Goal: Register for event/course

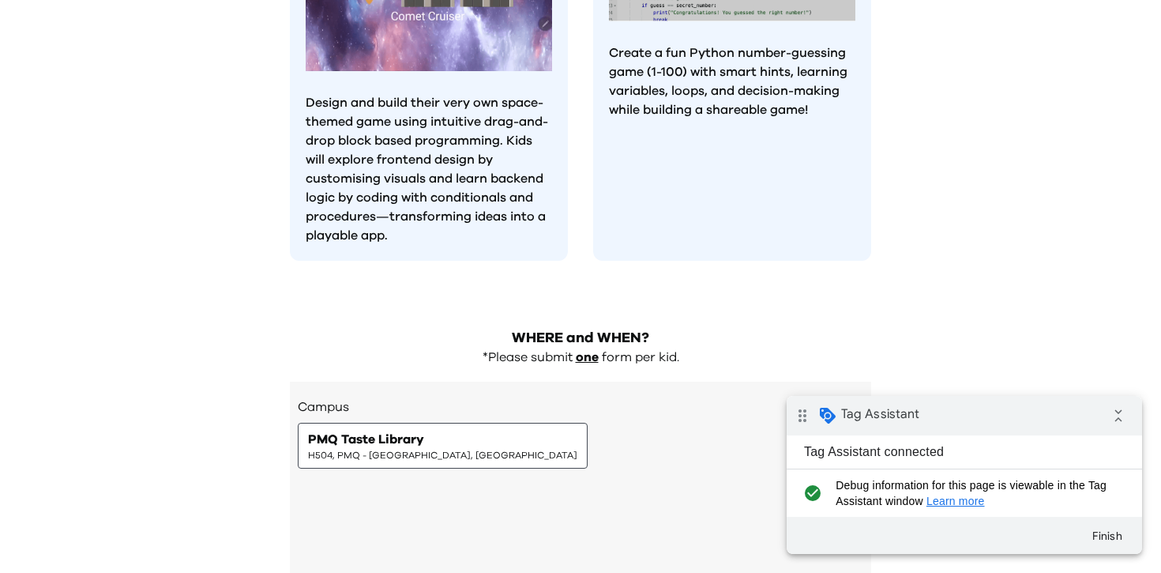
scroll to position [1684, 0]
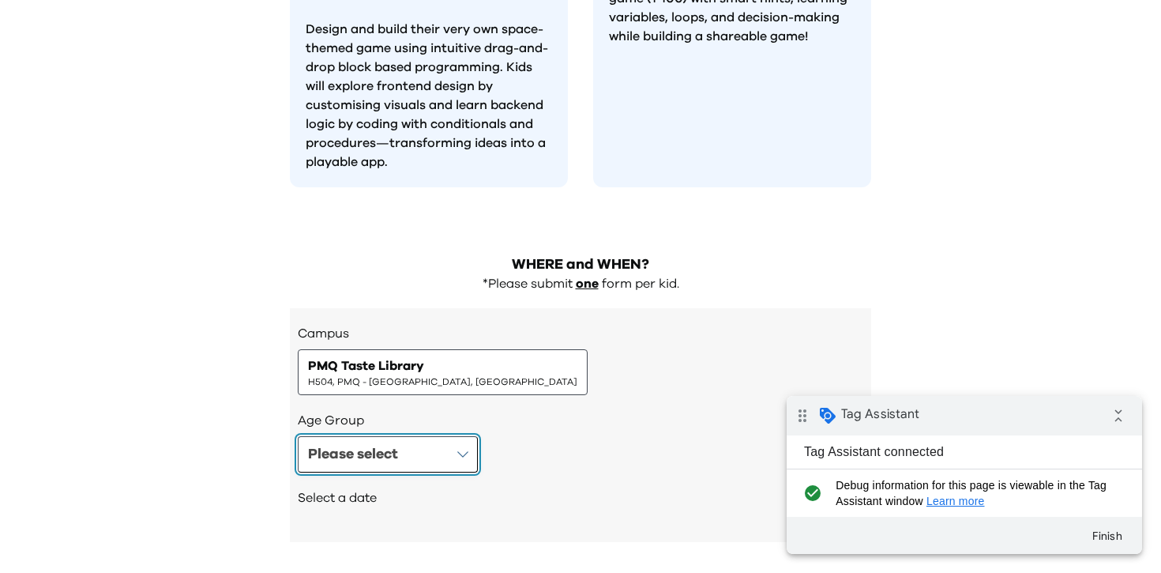
click at [393, 443] on div "Please select" at bounding box center [353, 454] width 90 height 22
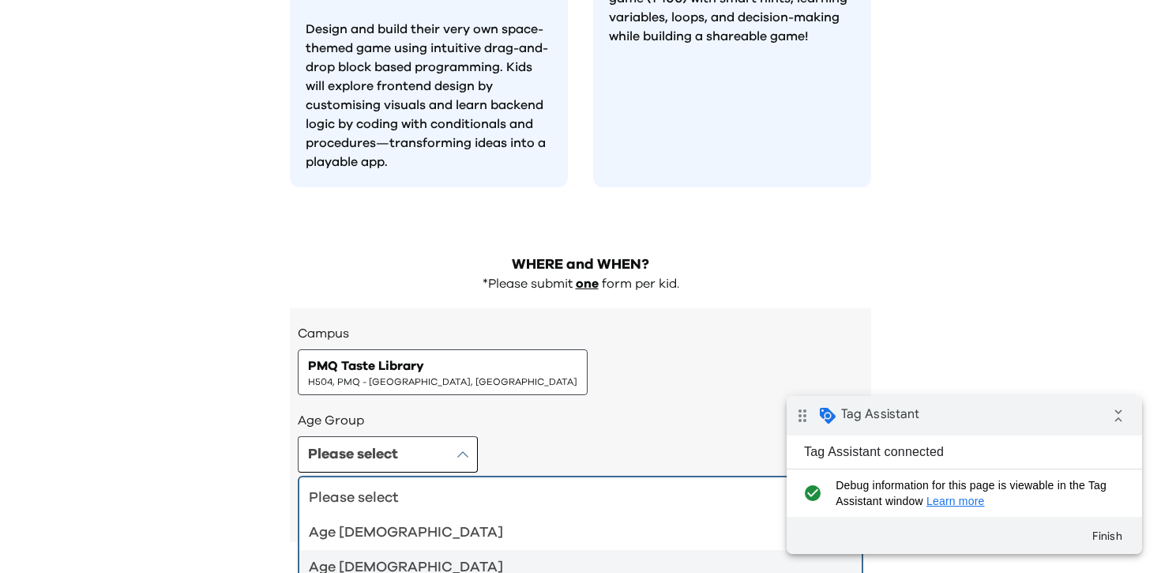
click at [432, 556] on div "Age [DEMOGRAPHIC_DATA]" at bounding box center [571, 567] width 525 height 22
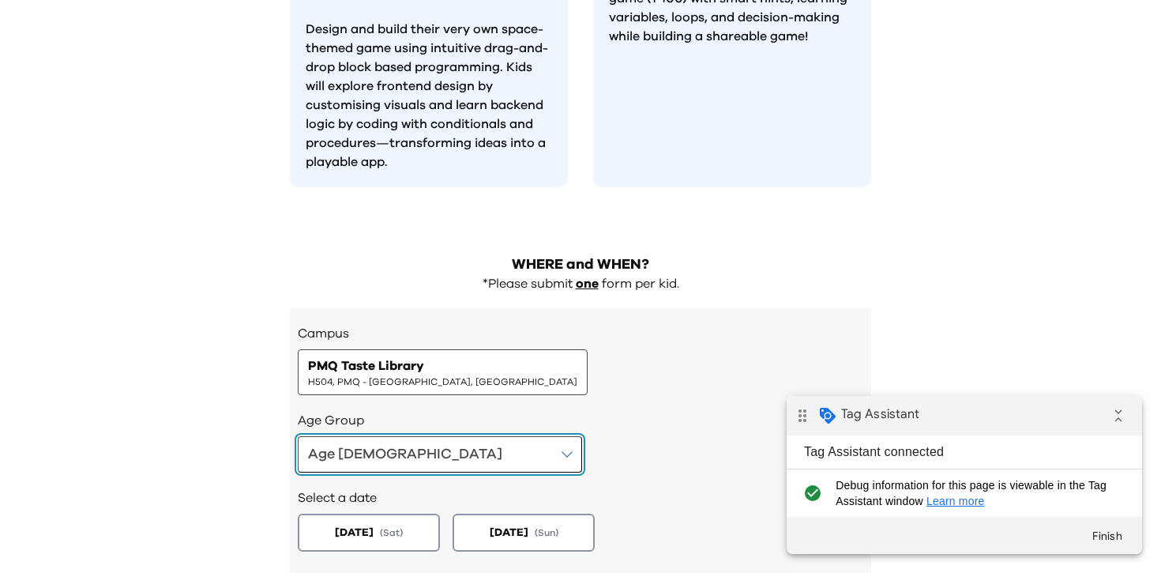
scroll to position [1754, 0]
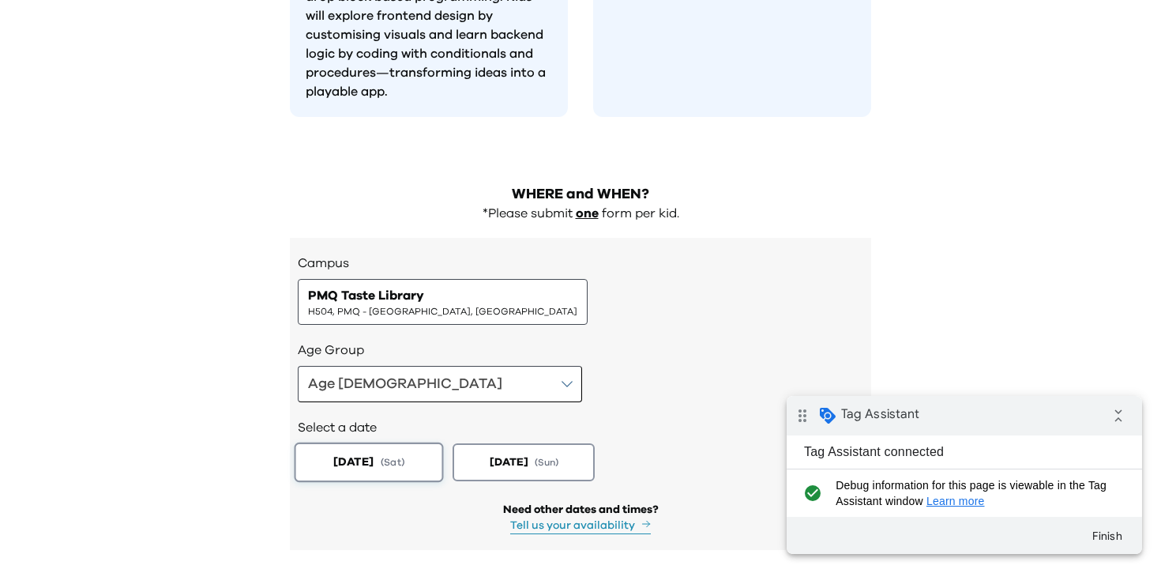
click at [390, 442] on button "2025-08-23 ( Sat )" at bounding box center [369, 462] width 149 height 40
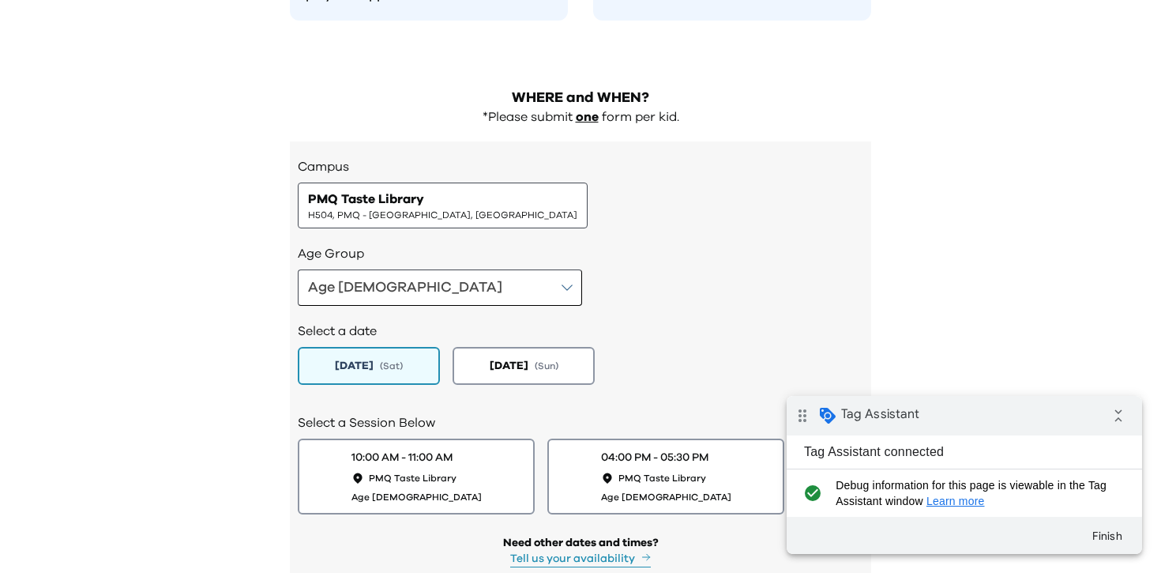
scroll to position [1891, 0]
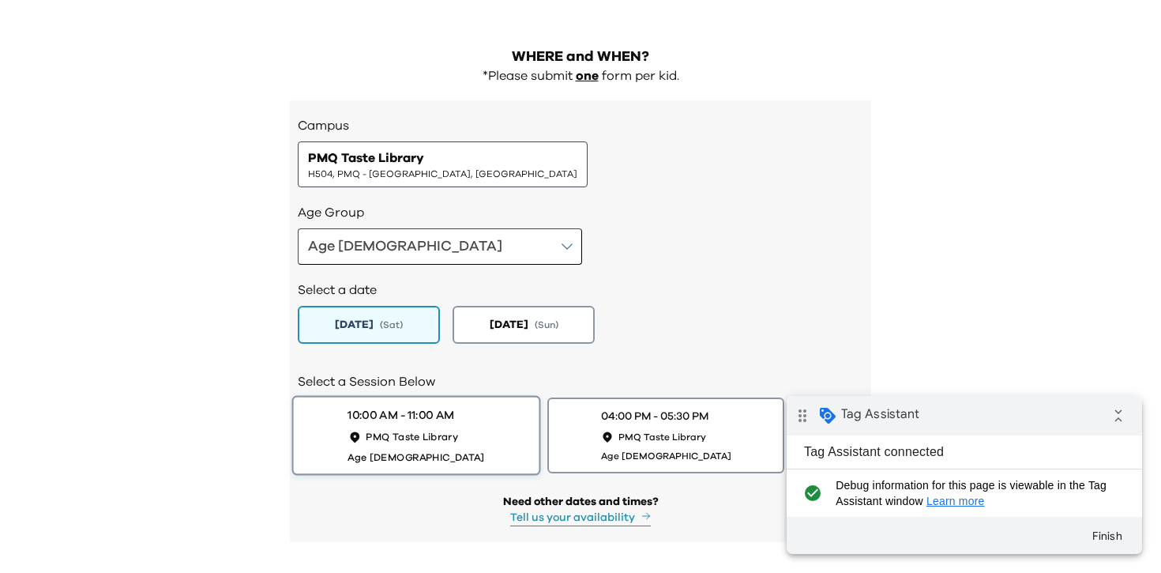
click at [442, 407] on div "10:00 AM - 11:00 AM PMQ Taste Library Age 6-7" at bounding box center [416, 435] width 137 height 56
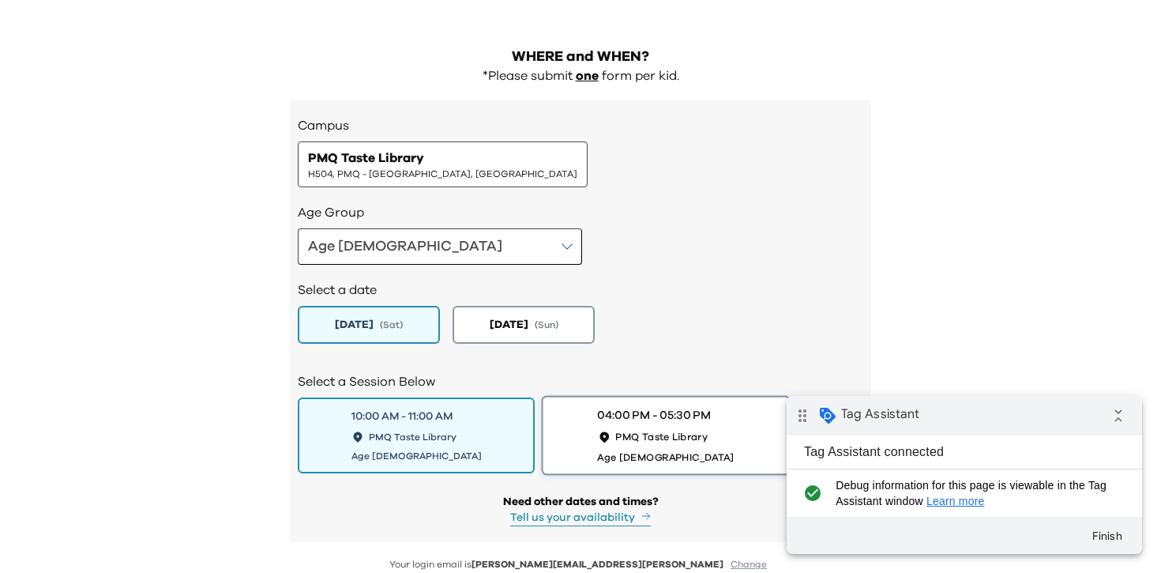
click at [681, 407] on div "04:00 PM - 05:30 PM" at bounding box center [653, 415] width 113 height 17
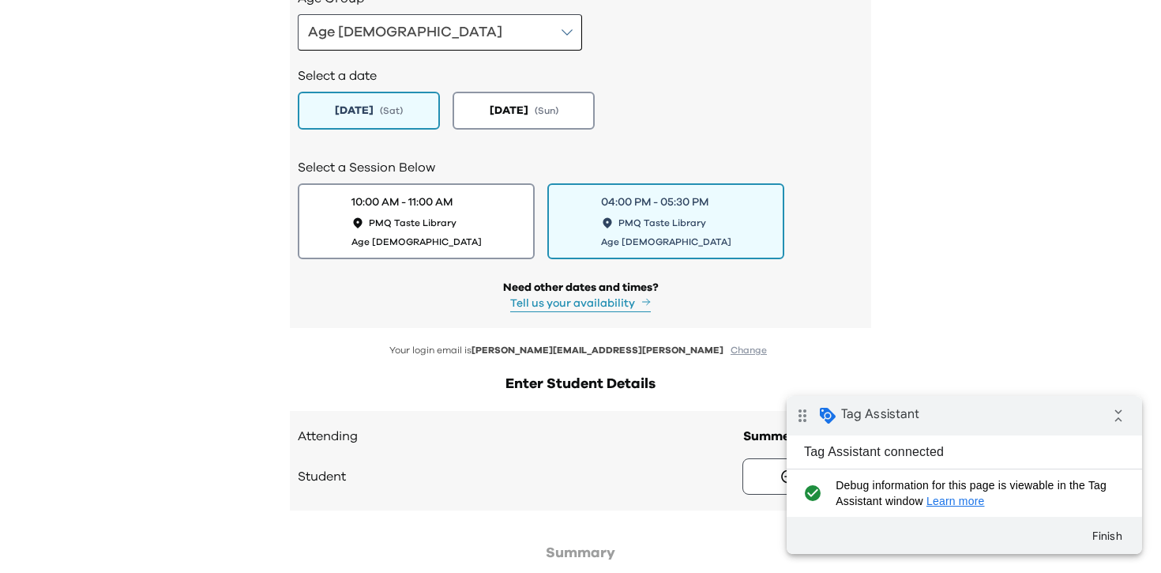
scroll to position [2158, 0]
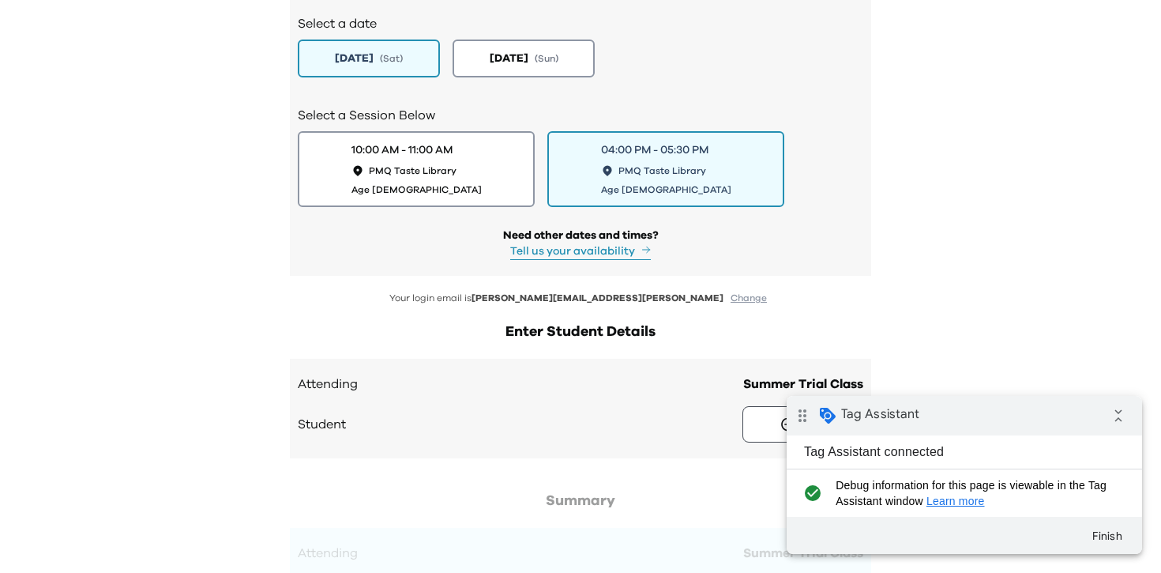
click at [615, 243] on button "Tell us your availability" at bounding box center [580, 251] width 141 height 17
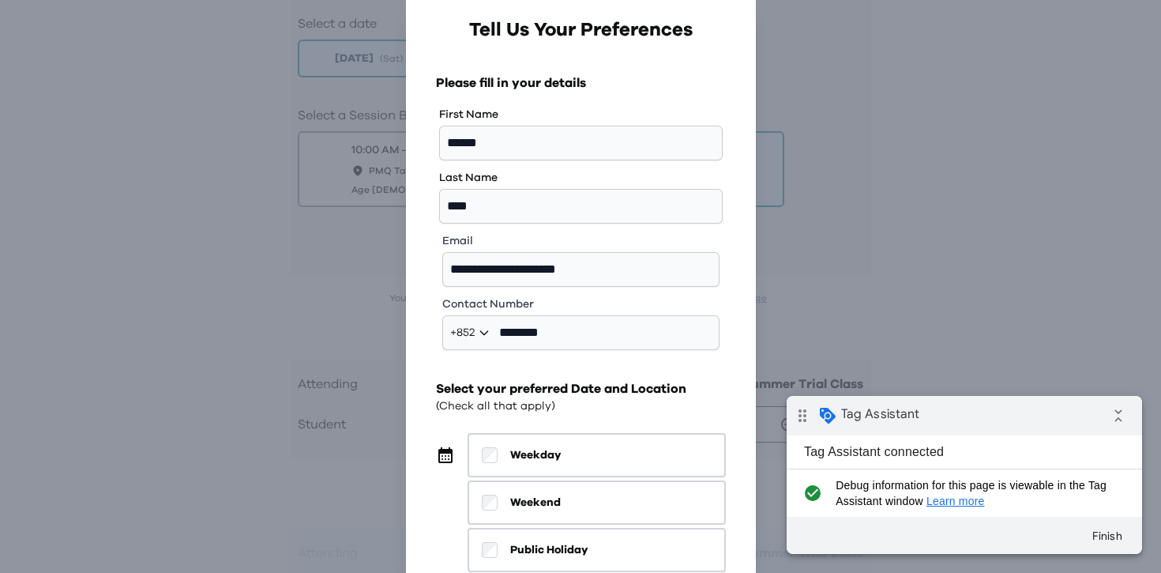
click at [815, 77] on div "**********" at bounding box center [580, 286] width 1161 height 573
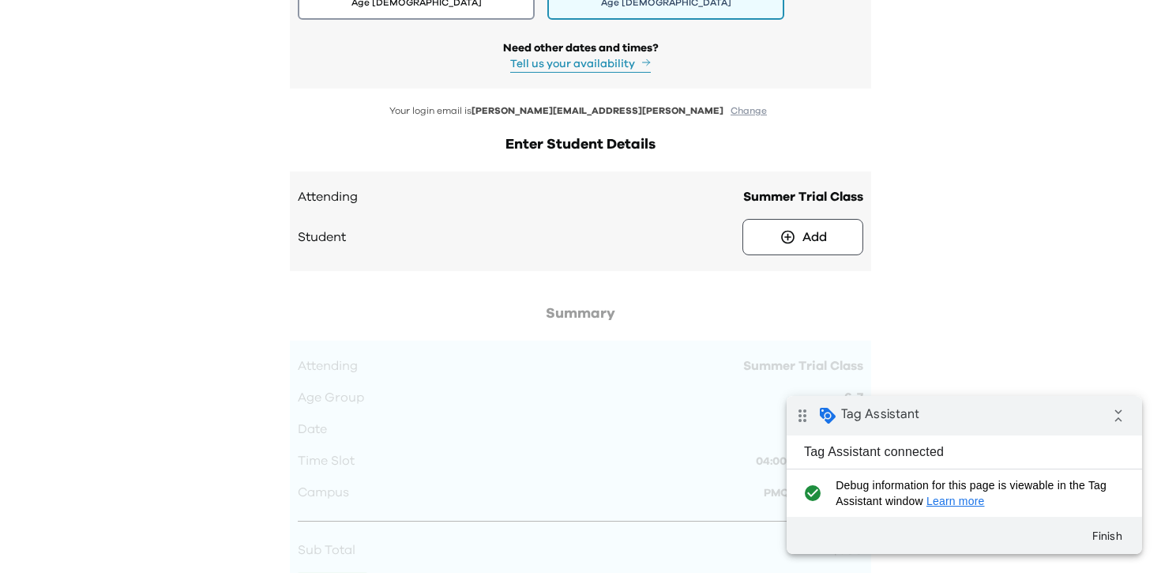
scroll to position [2381, 0]
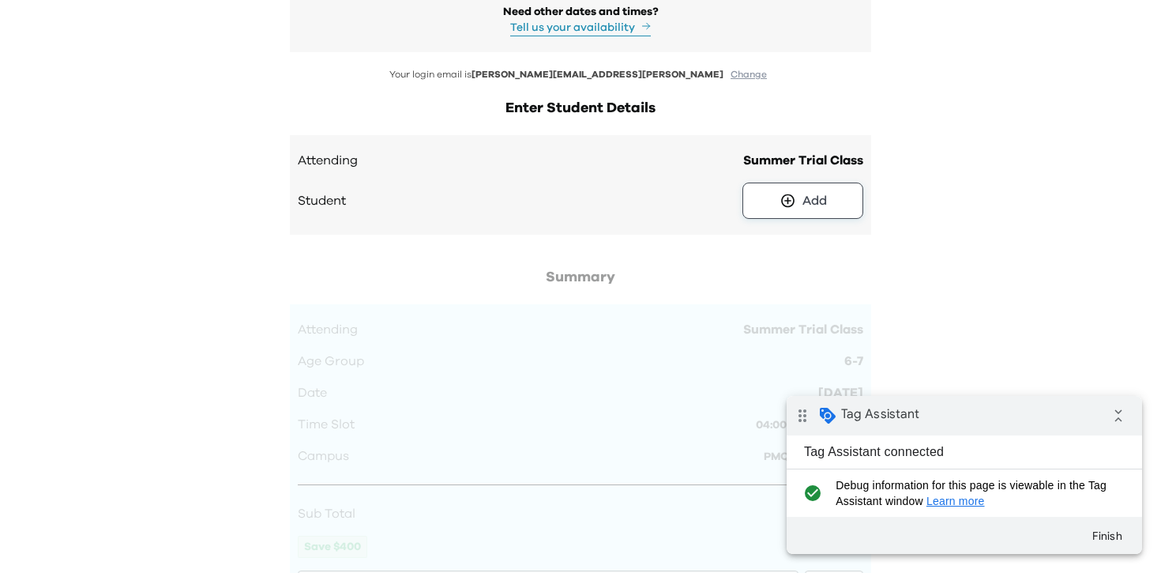
click at [796, 183] on button "Add" at bounding box center [803, 201] width 121 height 36
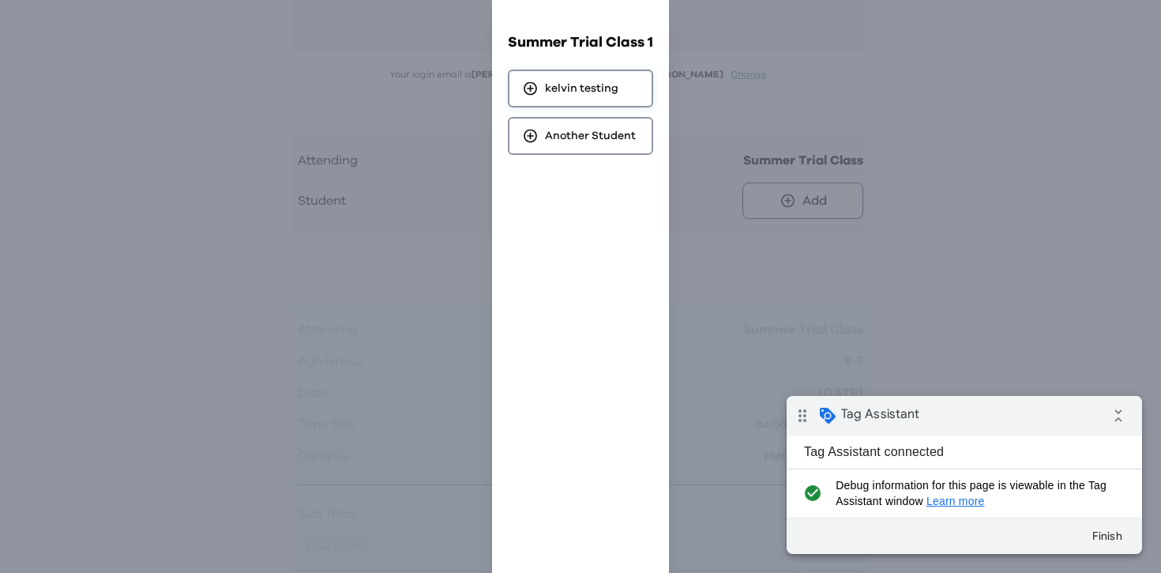
click at [586, 103] on div "kelvin testing" at bounding box center [580, 89] width 145 height 38
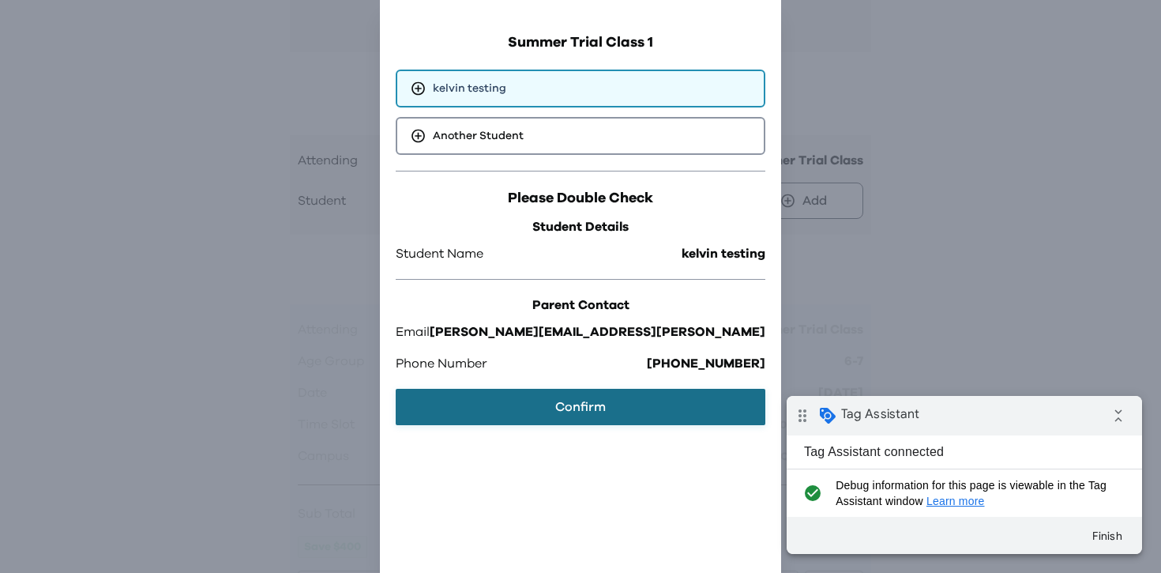
click at [562, 408] on button "Confirm" at bounding box center [581, 407] width 370 height 36
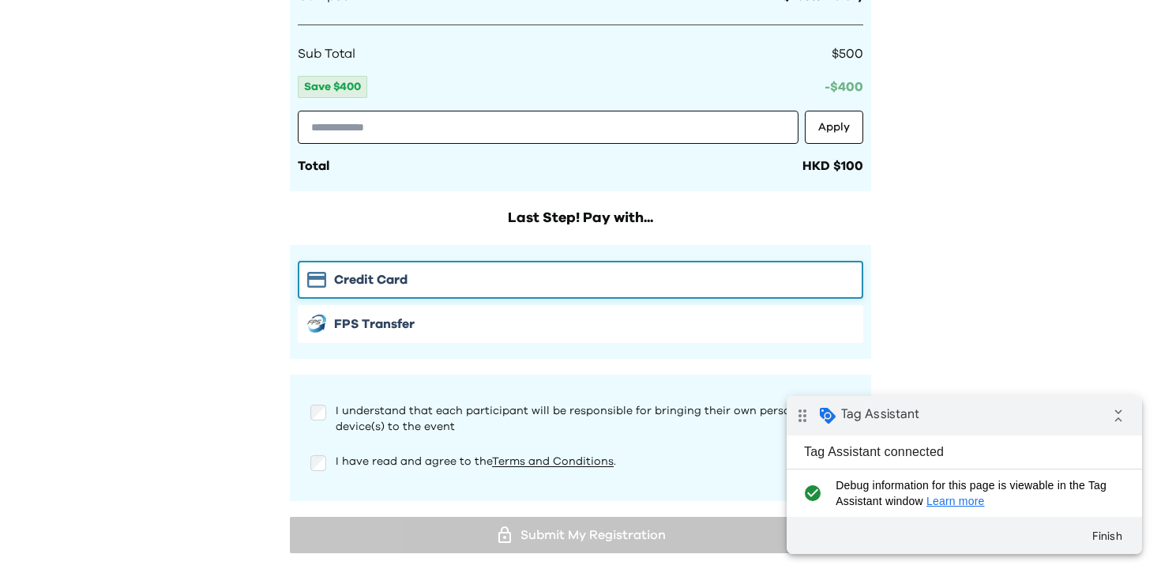
scroll to position [2846, 0]
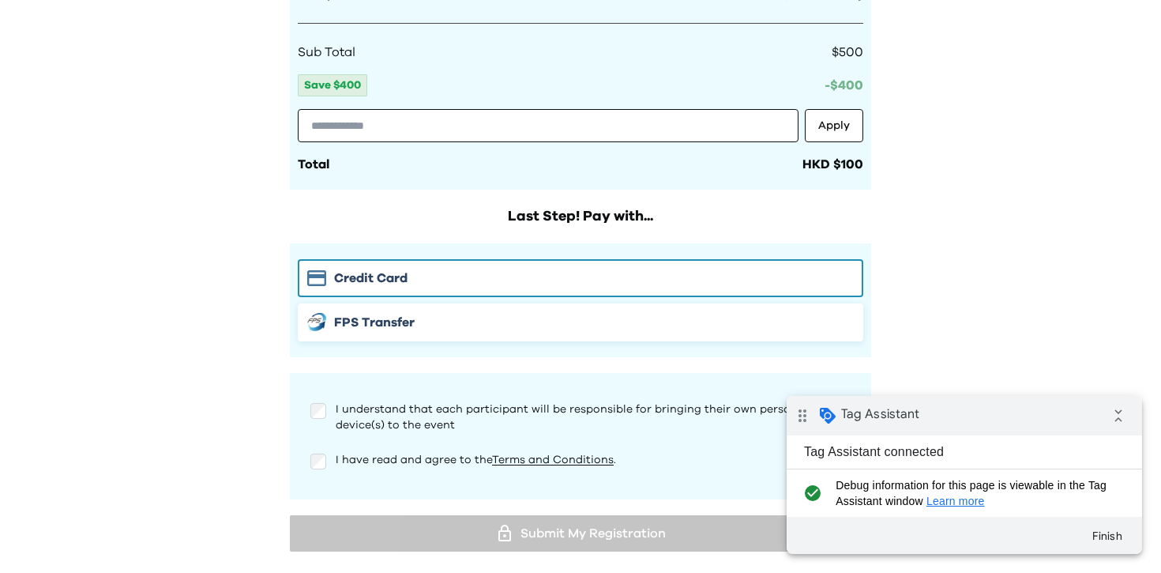
click at [373, 313] on span "FPS Transfer" at bounding box center [374, 322] width 81 height 19
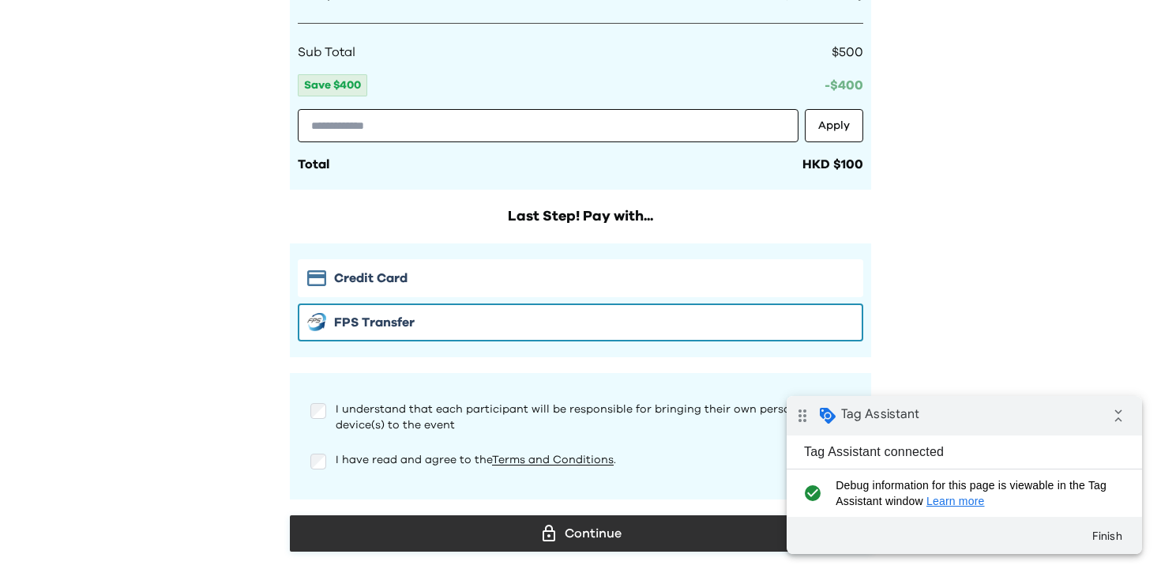
click at [633, 521] on div "Continue" at bounding box center [581, 533] width 556 height 24
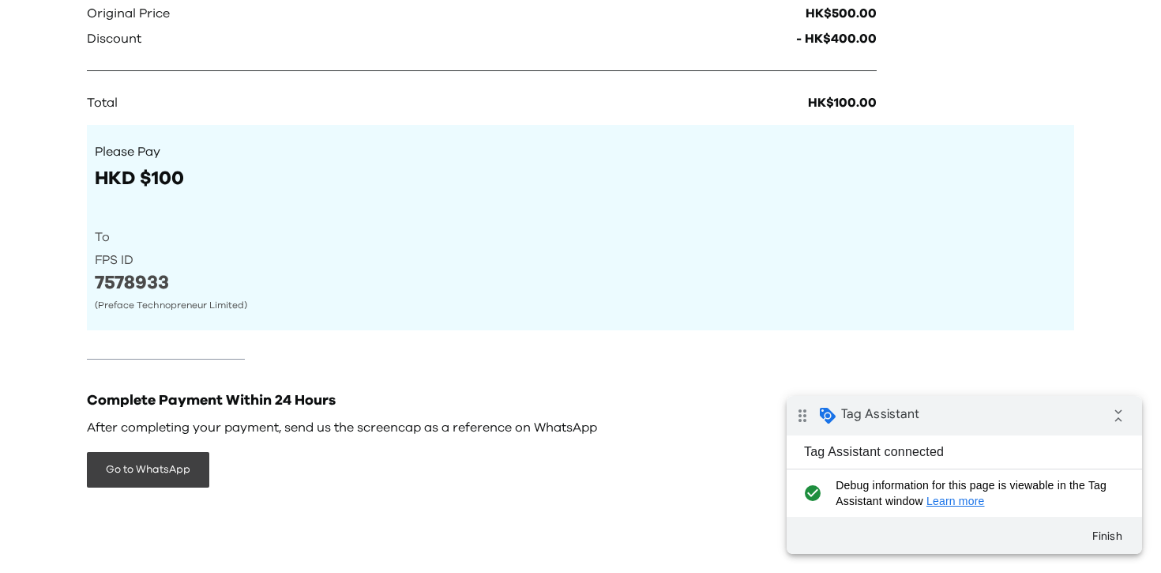
scroll to position [404, 0]
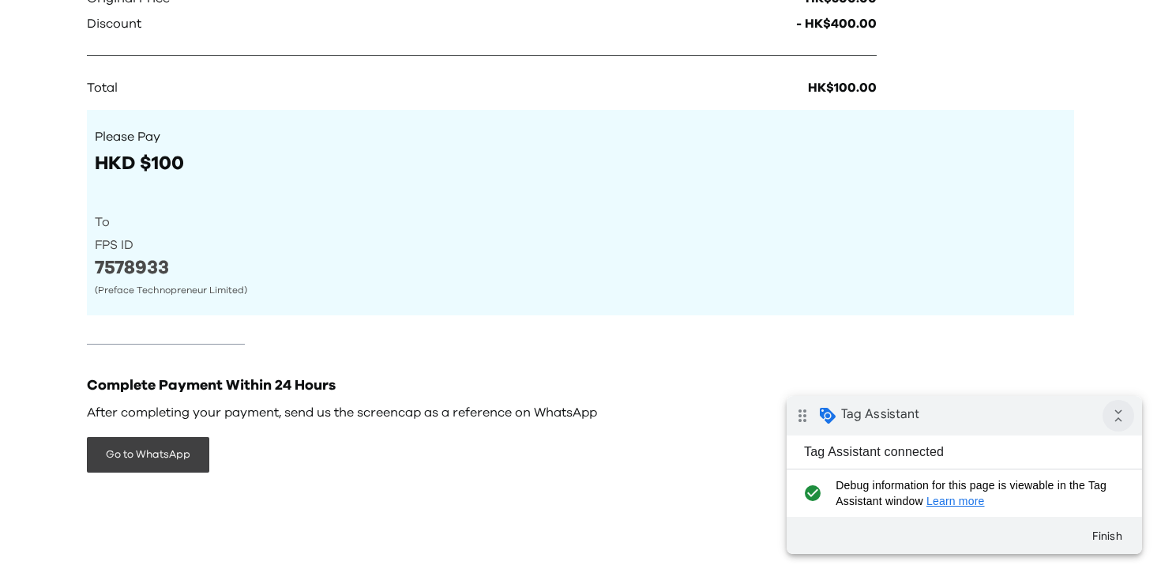
click at [861, 417] on icon "collapse_all" at bounding box center [1119, 416] width 32 height 32
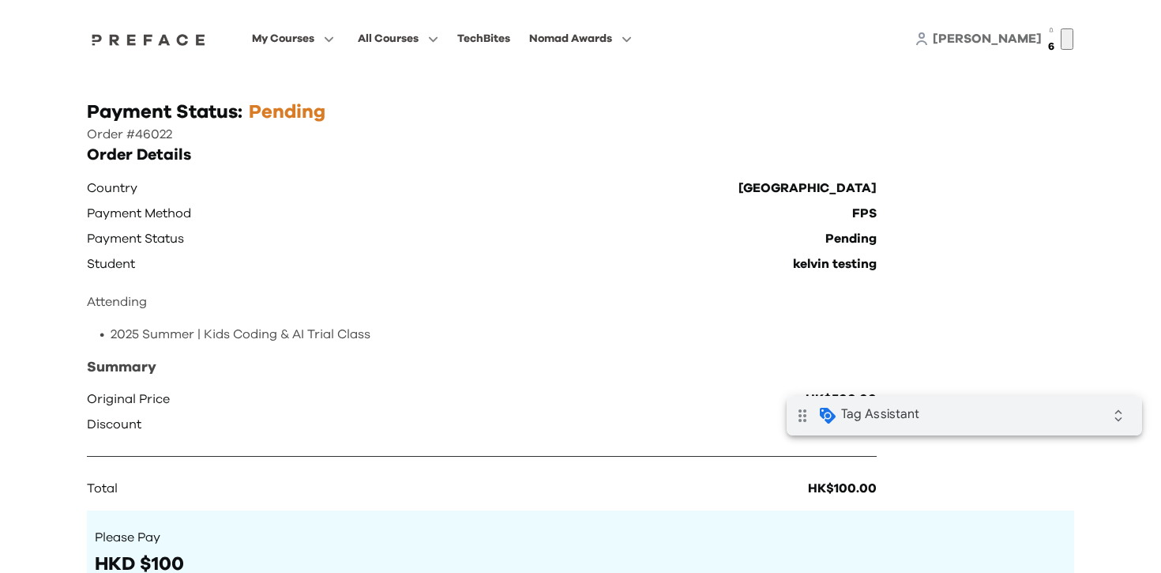
scroll to position [0, 0]
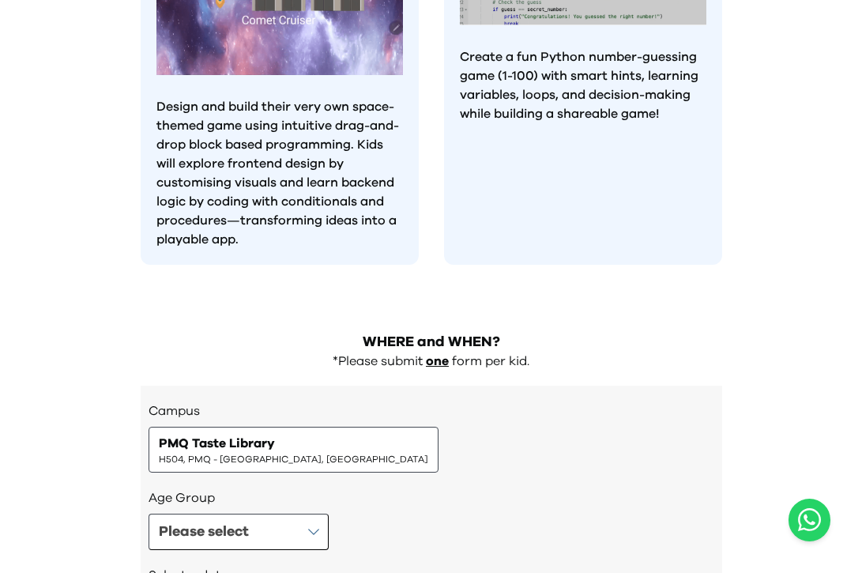
scroll to position [1684, 0]
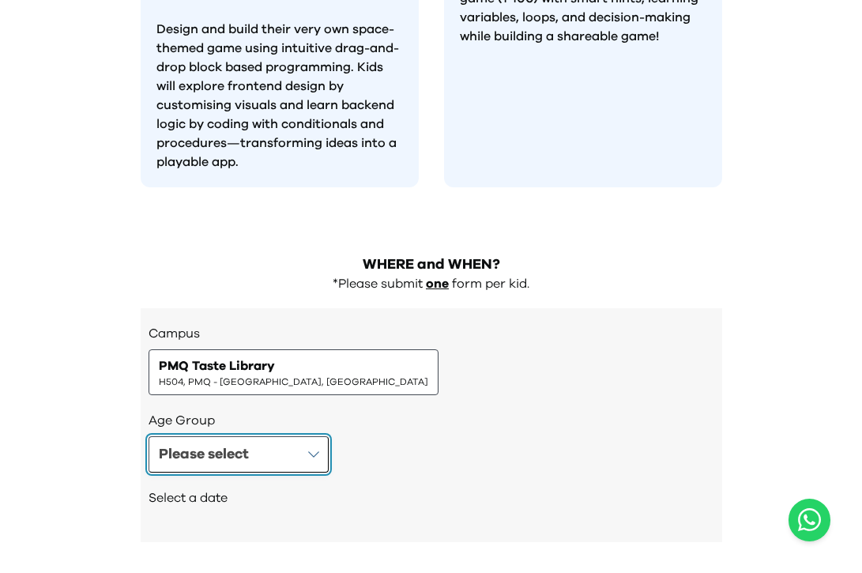
click at [266, 436] on button "Please select" at bounding box center [239, 454] width 180 height 36
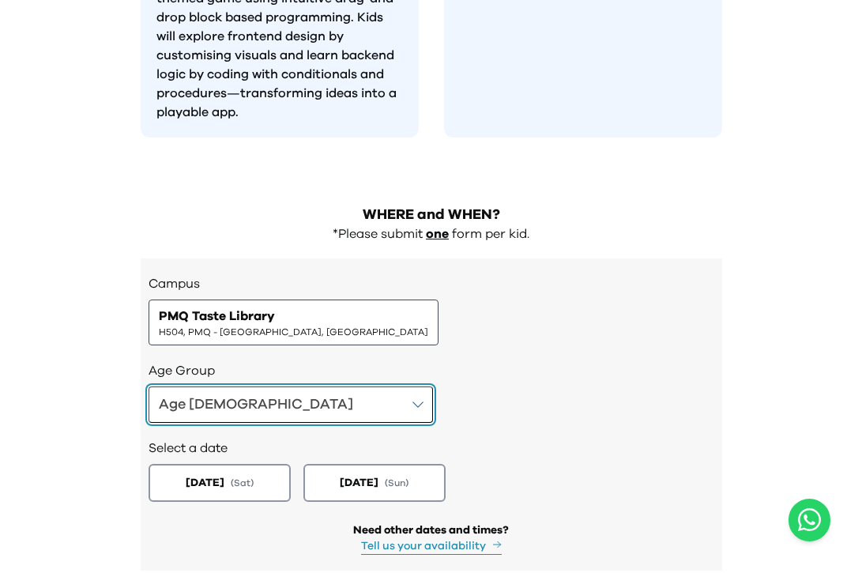
scroll to position [1762, 0]
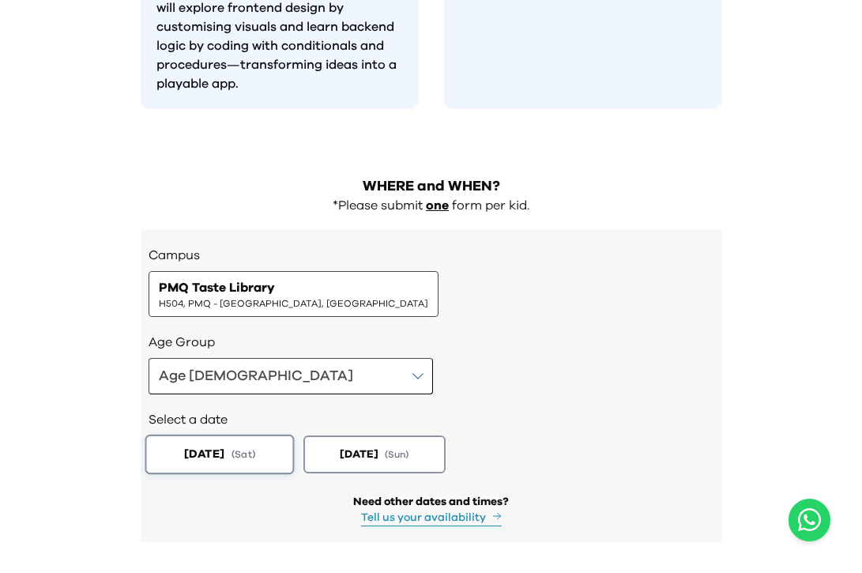
click at [281, 435] on button "2025-08-23 ( Sat )" at bounding box center [219, 455] width 149 height 40
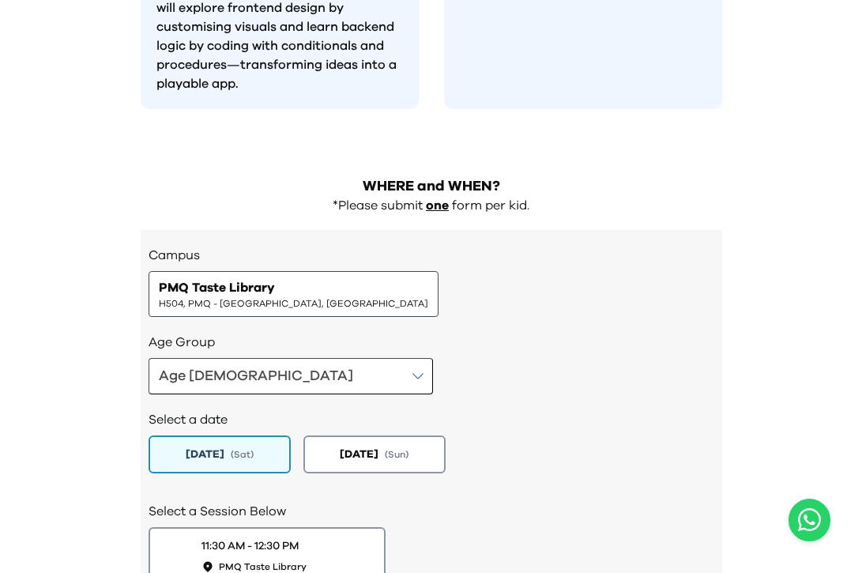
scroll to position [1843, 0]
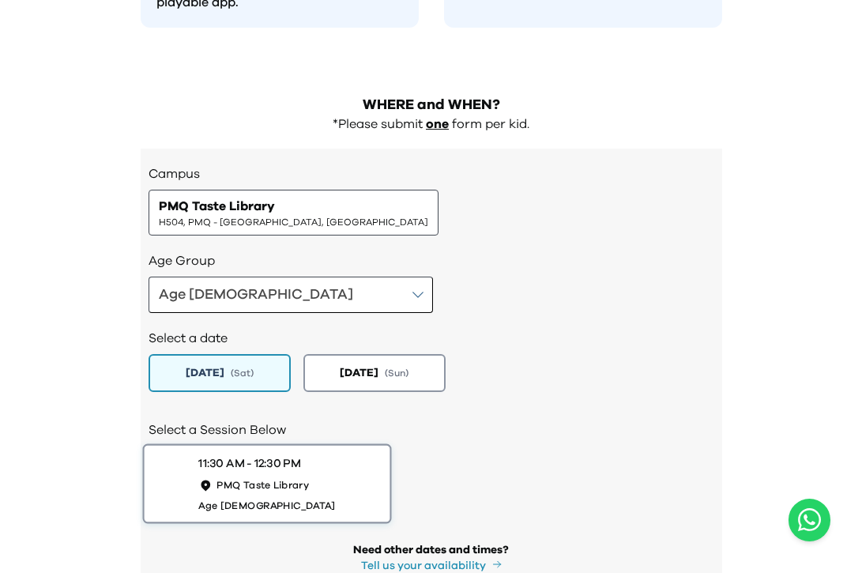
click at [359, 444] on button "11:30 AM - 12:30 PM PMQ Taste Library Age 8-9" at bounding box center [266, 484] width 249 height 80
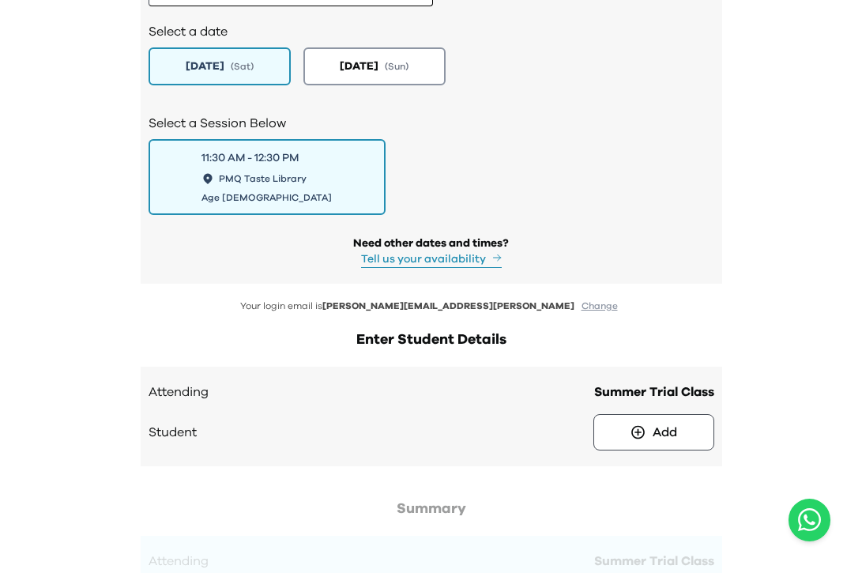
scroll to position [2268, 0]
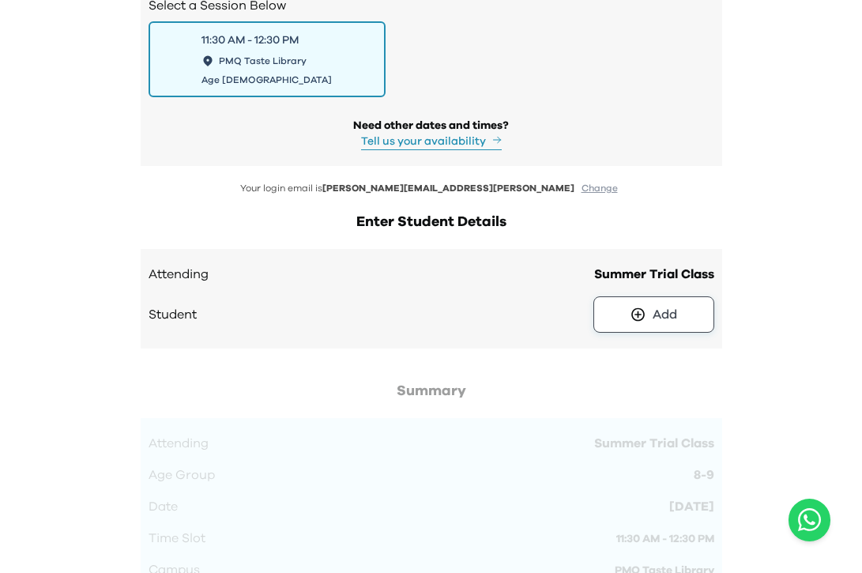
click at [613, 296] on button "Add" at bounding box center [653, 314] width 121 height 36
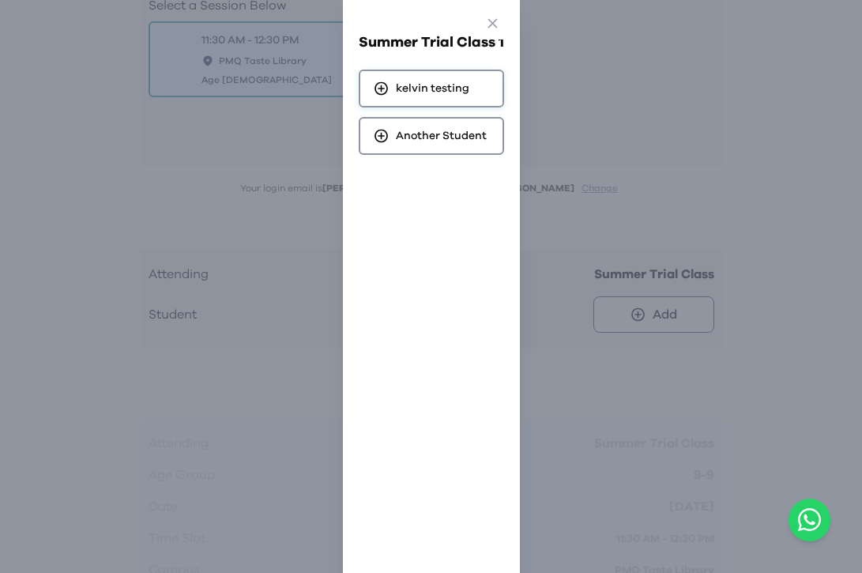
click at [465, 70] on div "kelvin testing" at bounding box center [431, 89] width 145 height 38
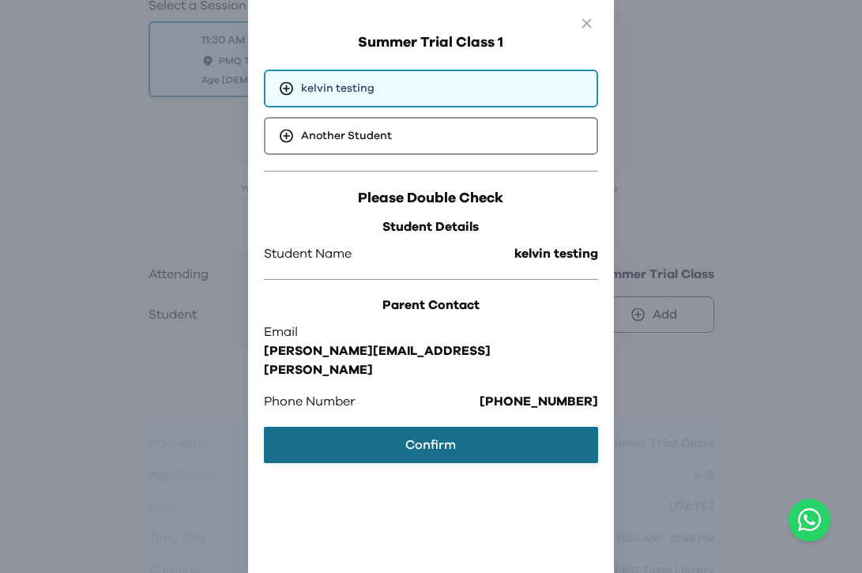
click at [429, 427] on button "Confirm" at bounding box center [430, 445] width 333 height 36
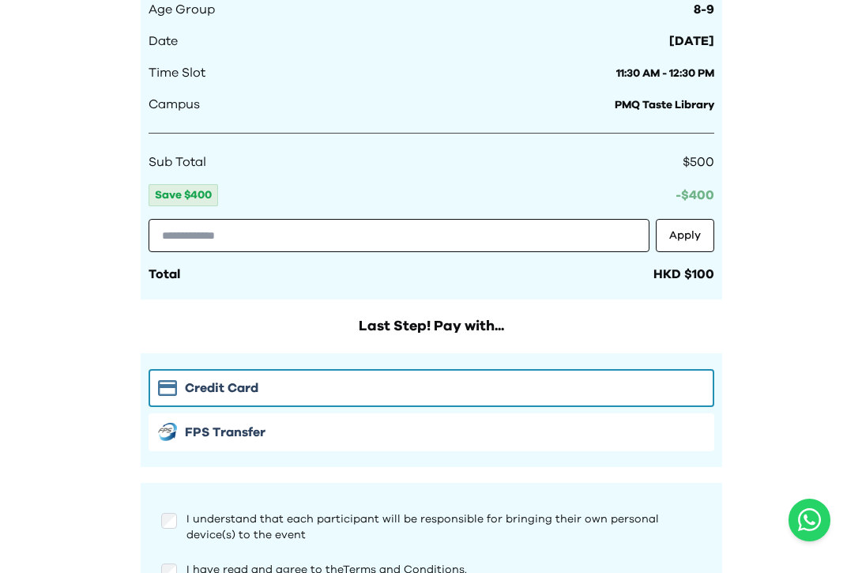
scroll to position [2810, 0]
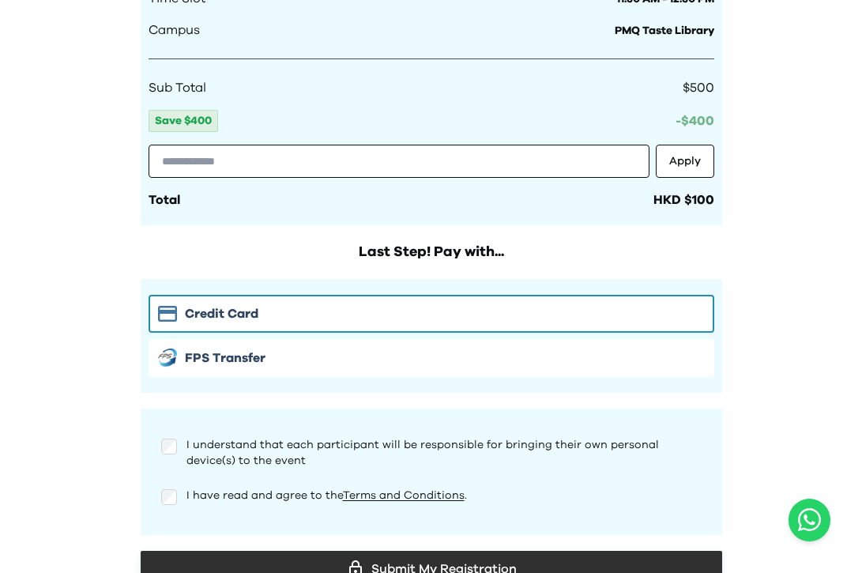
click at [449, 557] on div "Submit My Registration" at bounding box center [431, 569] width 556 height 24
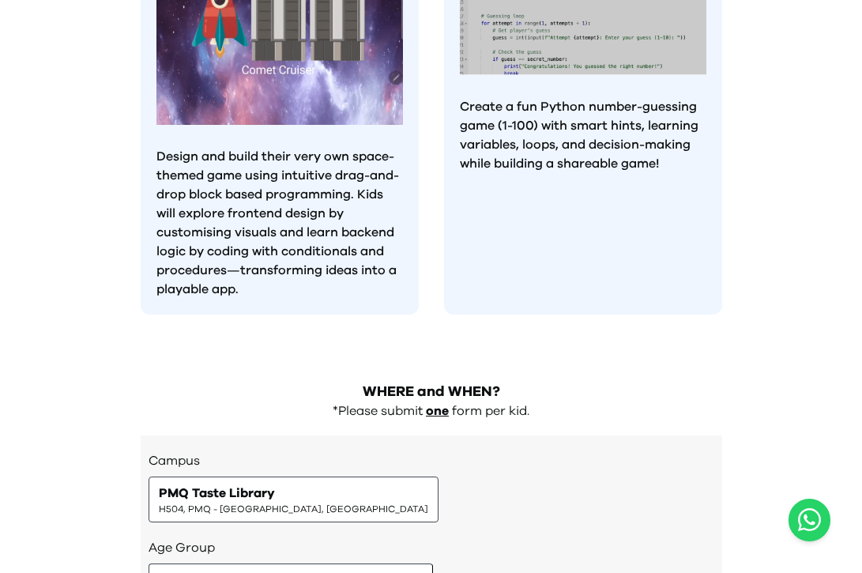
scroll to position [1533, 0]
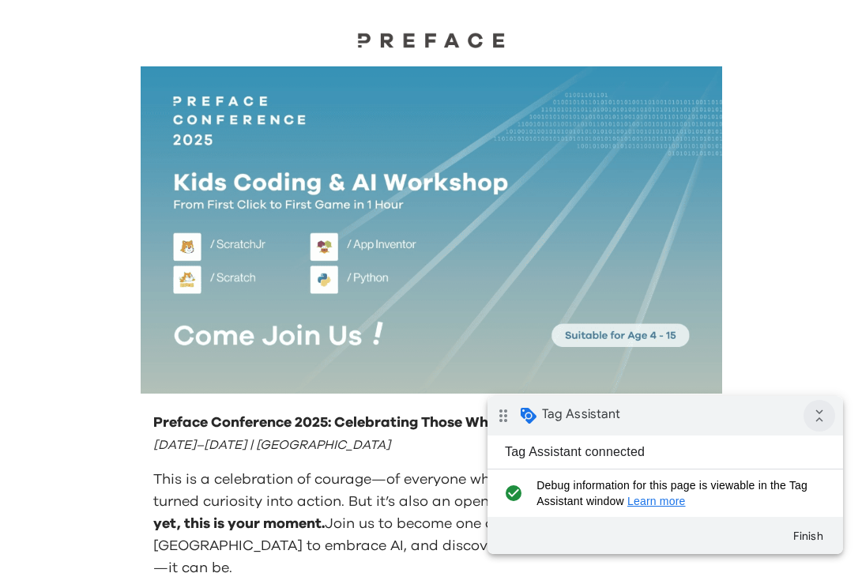
click at [830, 421] on icon "collapse_all" at bounding box center [820, 416] width 32 height 32
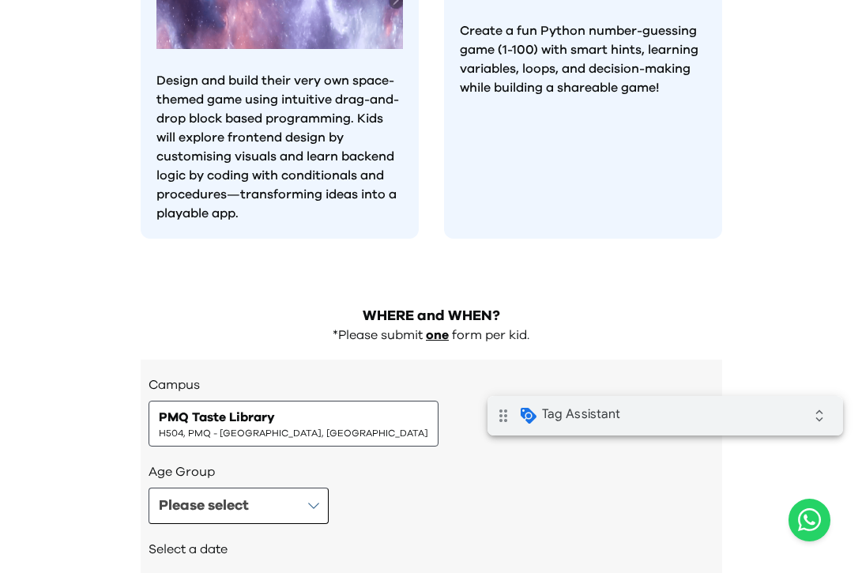
scroll to position [1684, 0]
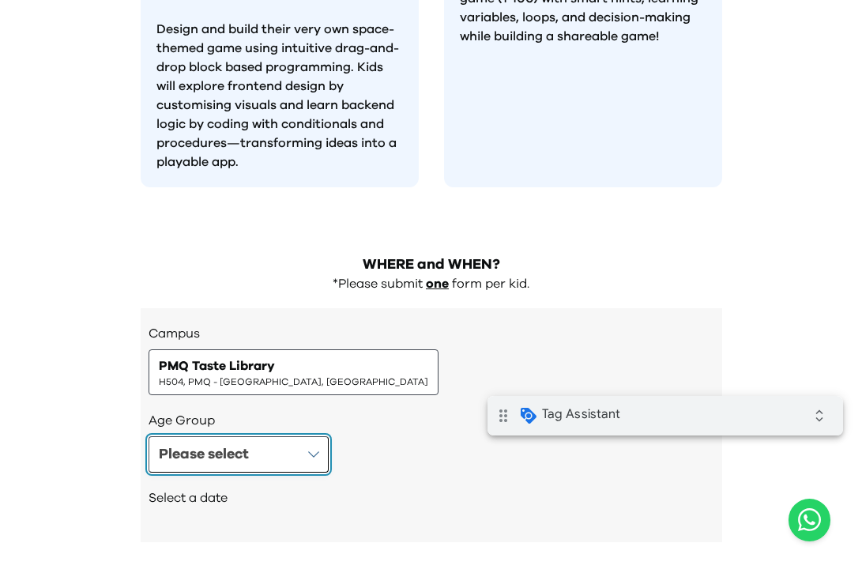
click at [254, 436] on button "Please select" at bounding box center [239, 454] width 180 height 36
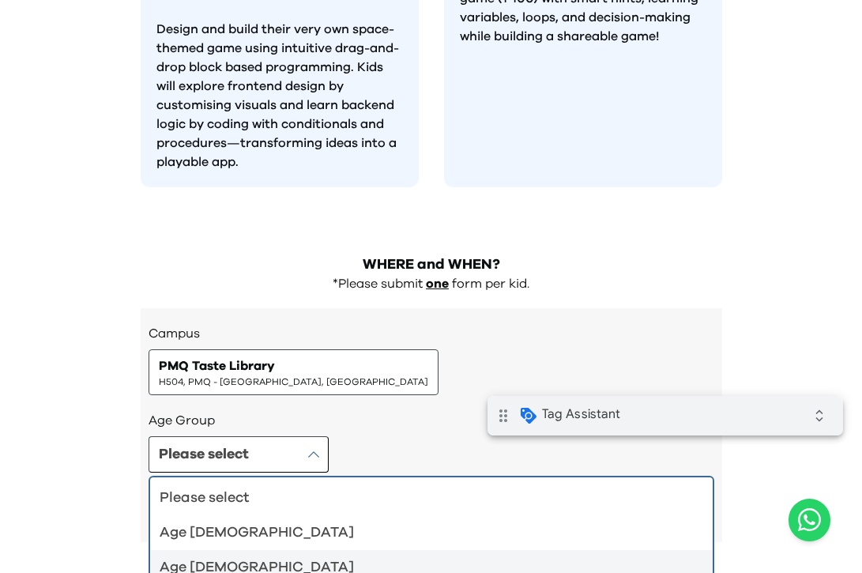
click at [281, 556] on div "Age [DEMOGRAPHIC_DATA]" at bounding box center [422, 567] width 525 height 22
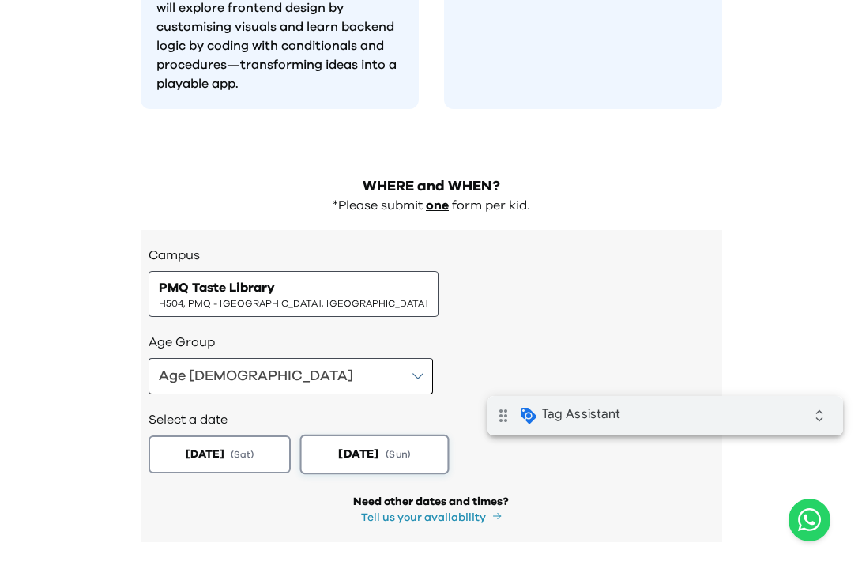
click at [224, 446] on span "[DATE]" at bounding box center [205, 454] width 39 height 16
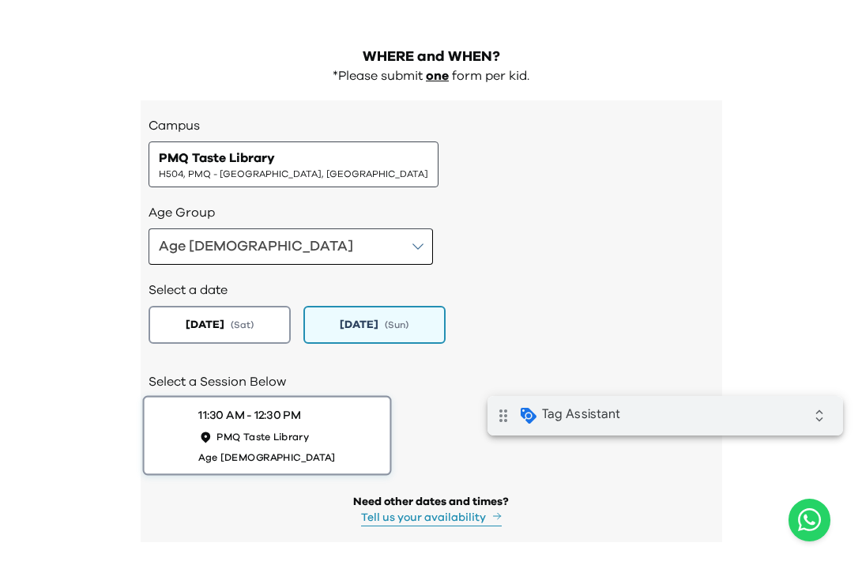
click at [300, 407] on div "11:30 AM - 12:30 PM" at bounding box center [249, 415] width 102 height 17
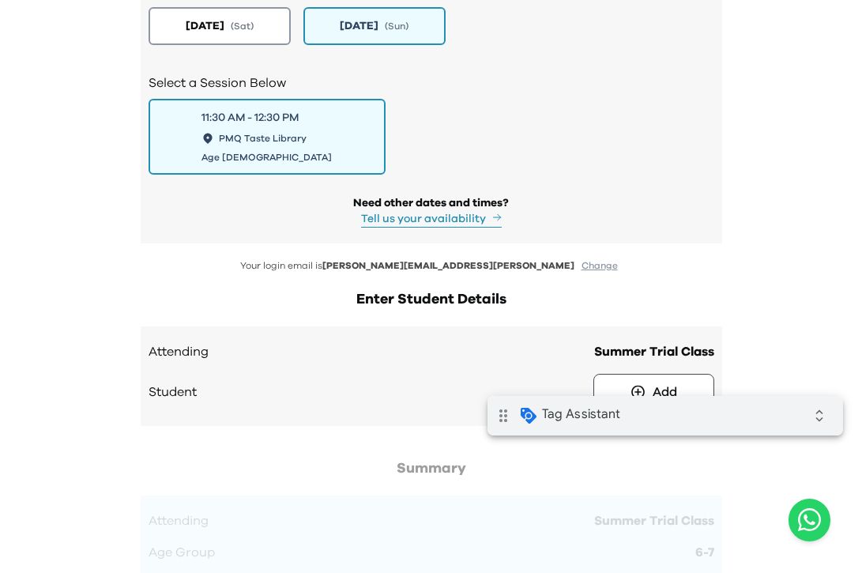
scroll to position [2095, 0]
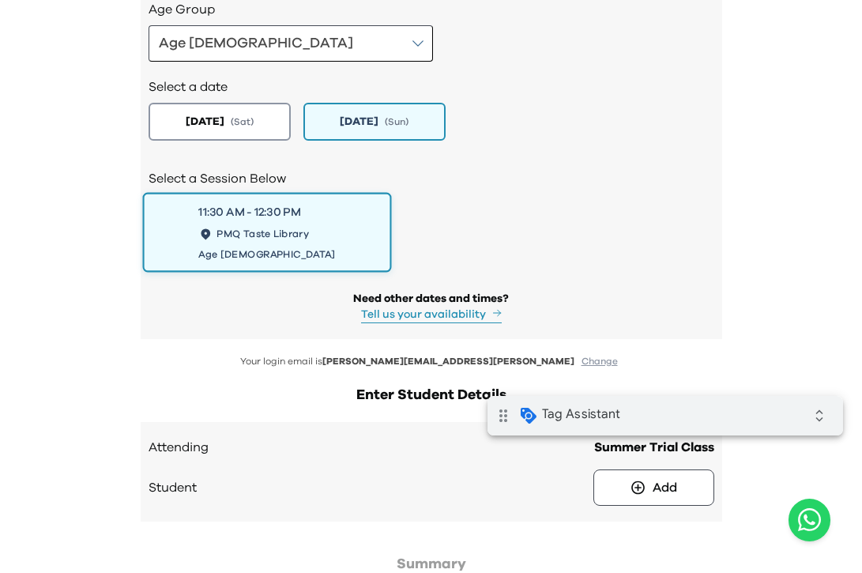
click at [322, 193] on button "11:30 AM - 12:30 PM PMQ Taste Library Age [DEMOGRAPHIC_DATA]" at bounding box center [266, 233] width 249 height 80
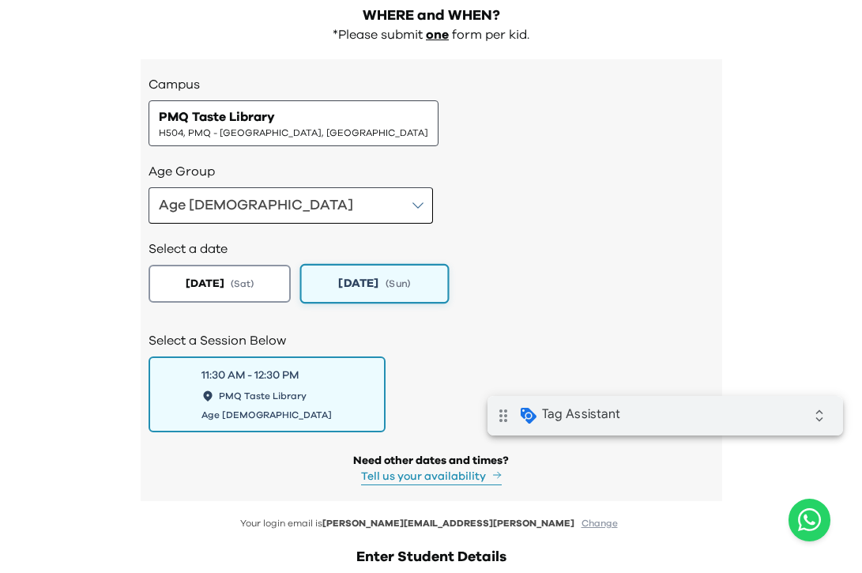
click at [338, 275] on span "[DATE]" at bounding box center [358, 283] width 40 height 17
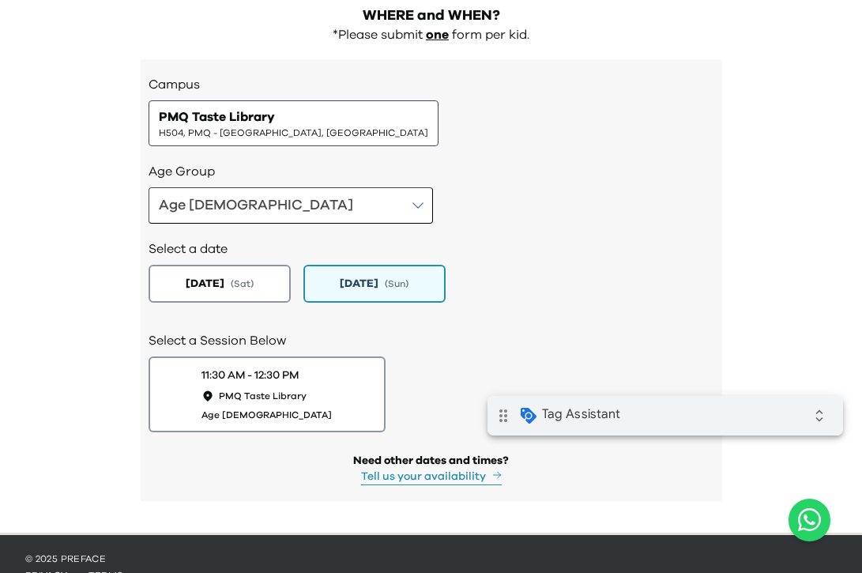
scroll to position [1891, 0]
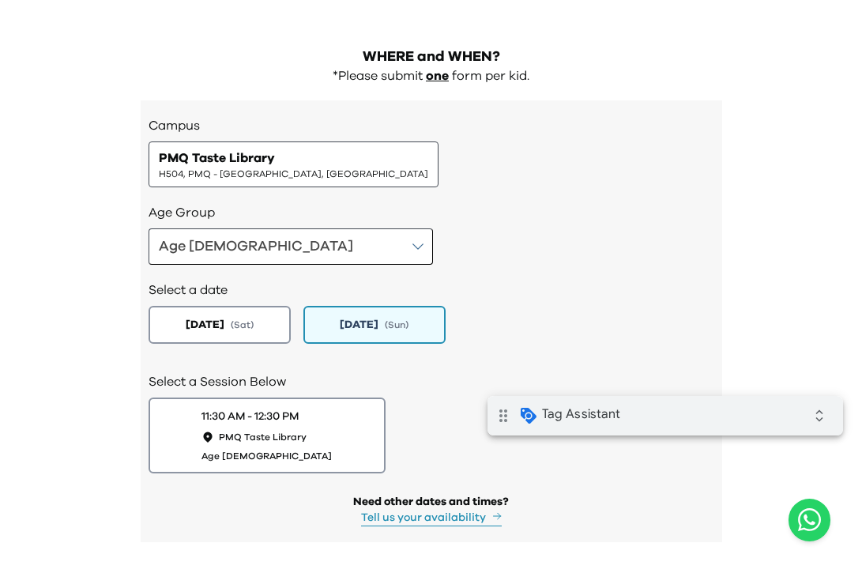
click at [329, 280] on h2 "Select a date" at bounding box center [432, 289] width 566 height 19
click at [356, 305] on button "[DATE] ( Sun )" at bounding box center [373, 325] width 149 height 40
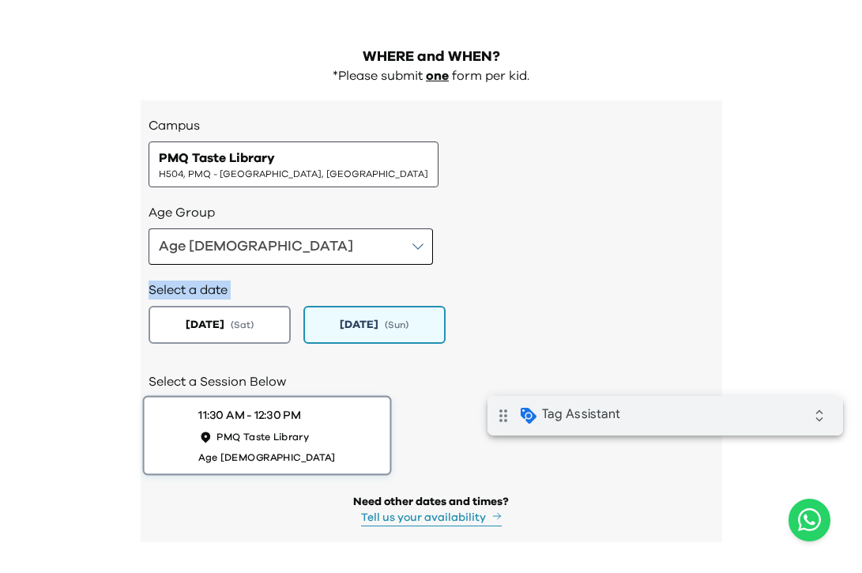
click at [303, 431] on span "PMQ Taste Library" at bounding box center [262, 437] width 92 height 13
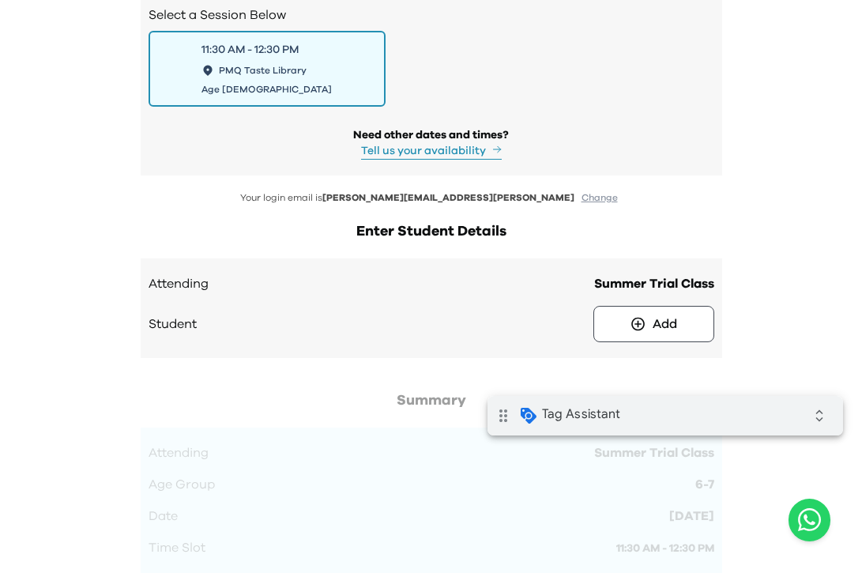
scroll to position [2301, 0]
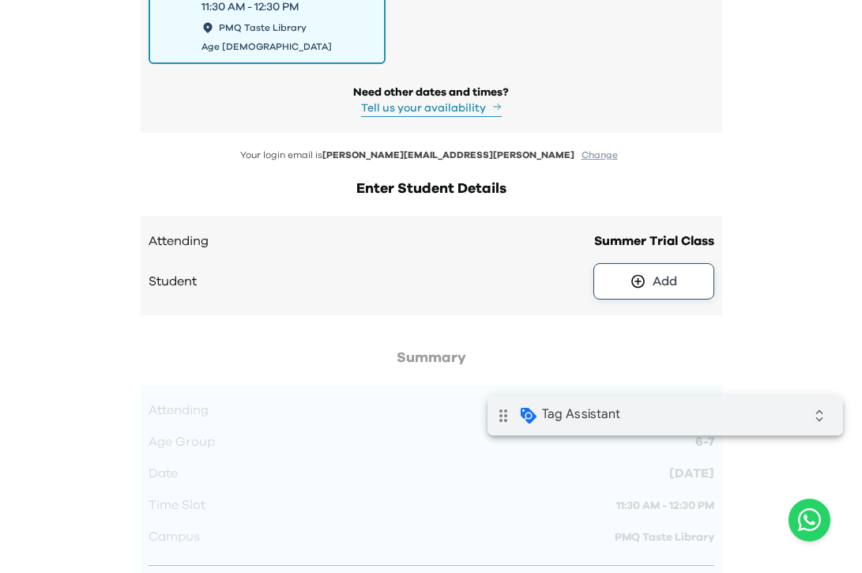
click at [658, 272] on div "Add" at bounding box center [665, 281] width 24 height 19
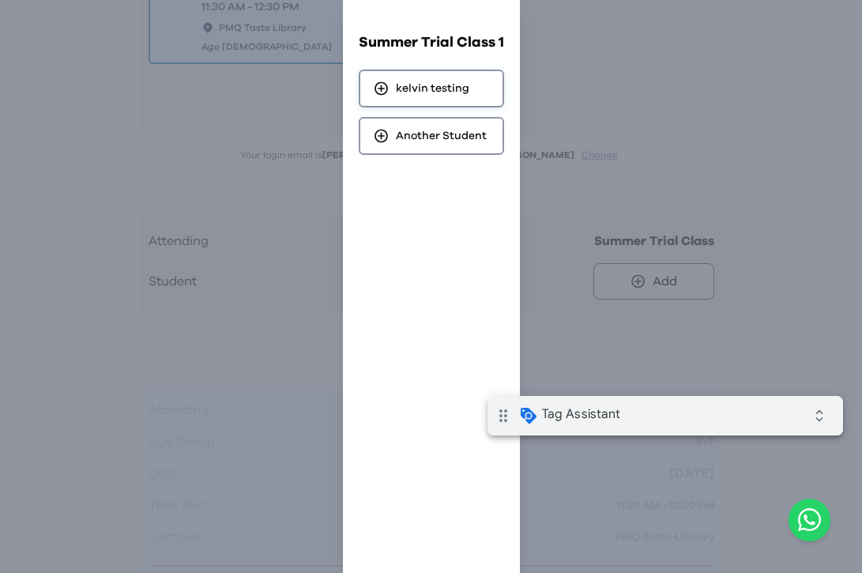
click at [461, 87] on span "kelvin testing" at bounding box center [432, 89] width 73 height 16
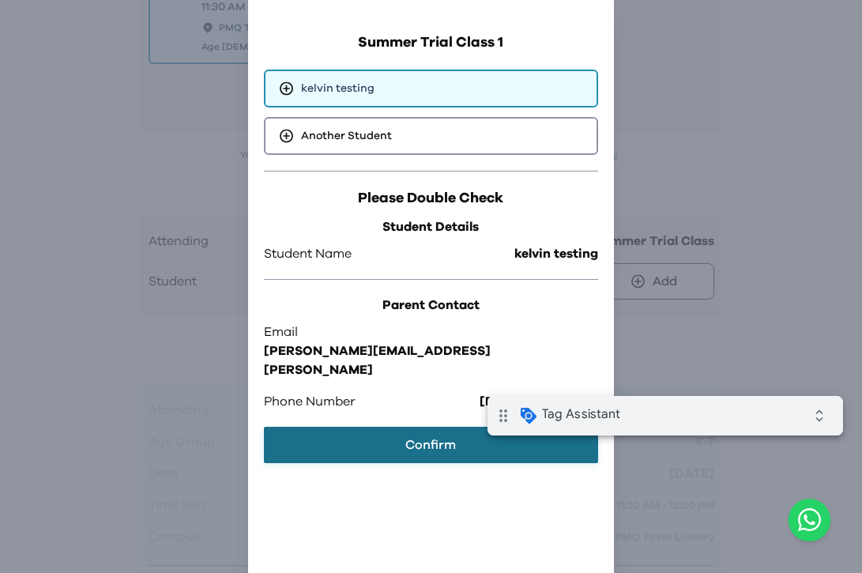
click at [403, 427] on button "Confirm" at bounding box center [430, 445] width 333 height 36
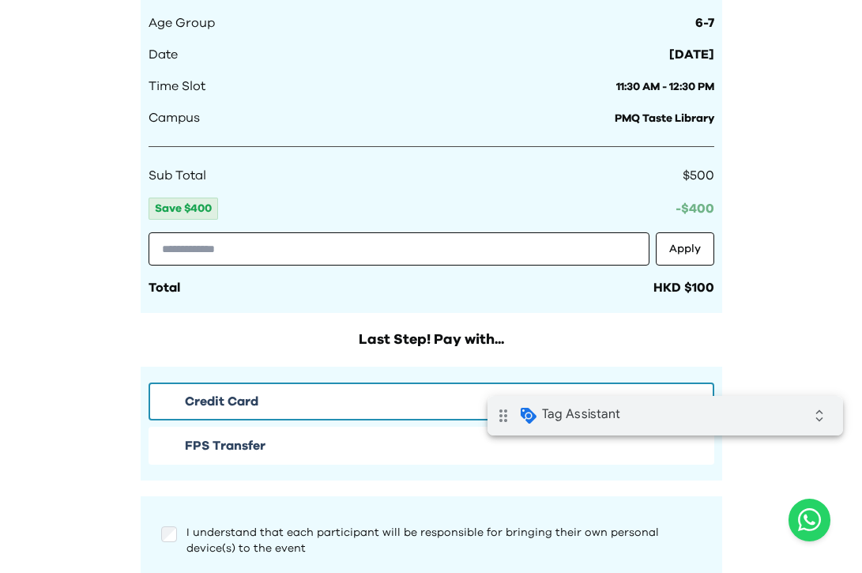
scroll to position [2846, 0]
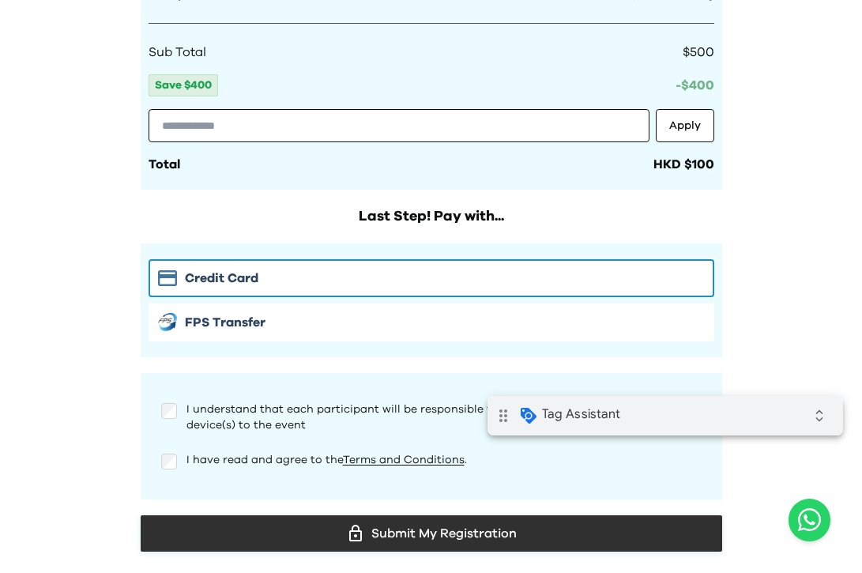
click at [401, 521] on div "Submit My Registration" at bounding box center [431, 533] width 556 height 24
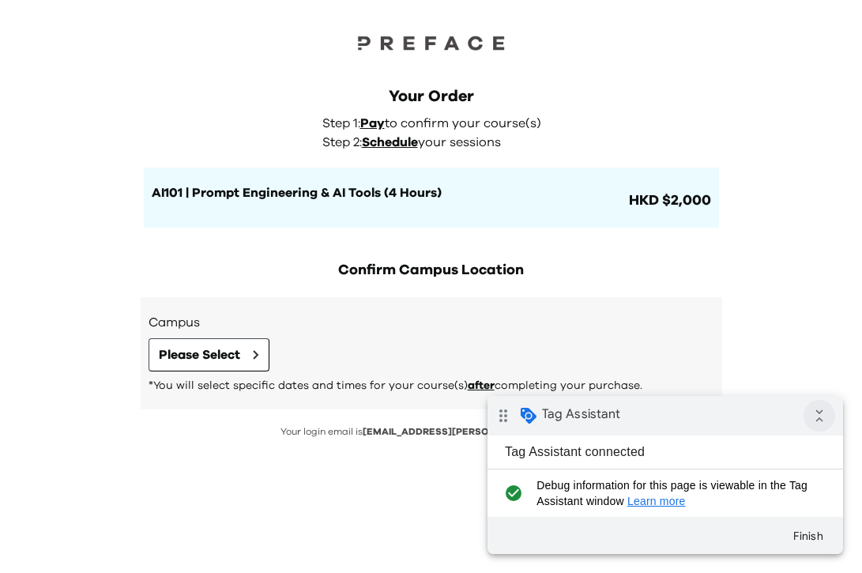
click at [821, 419] on icon "collapse_all" at bounding box center [820, 416] width 32 height 32
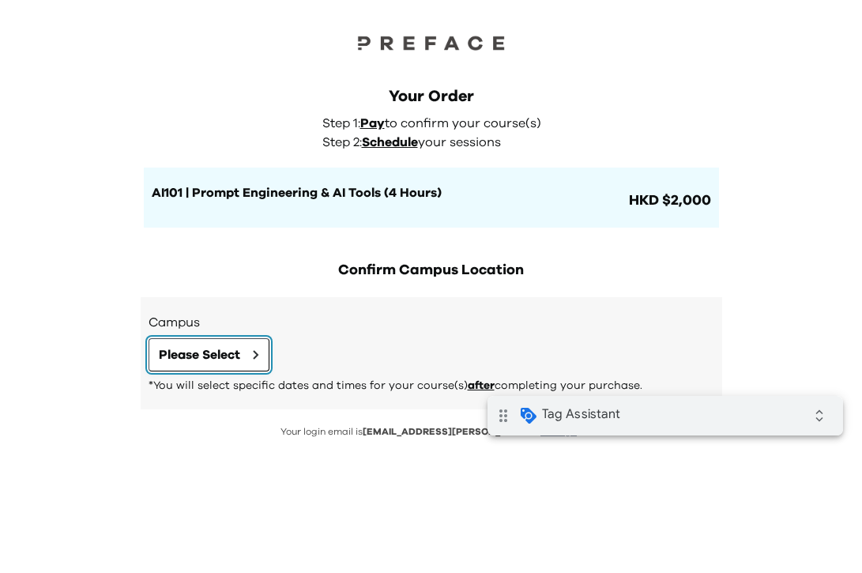
click at [231, 355] on span "Please Select" at bounding box center [199, 354] width 81 height 19
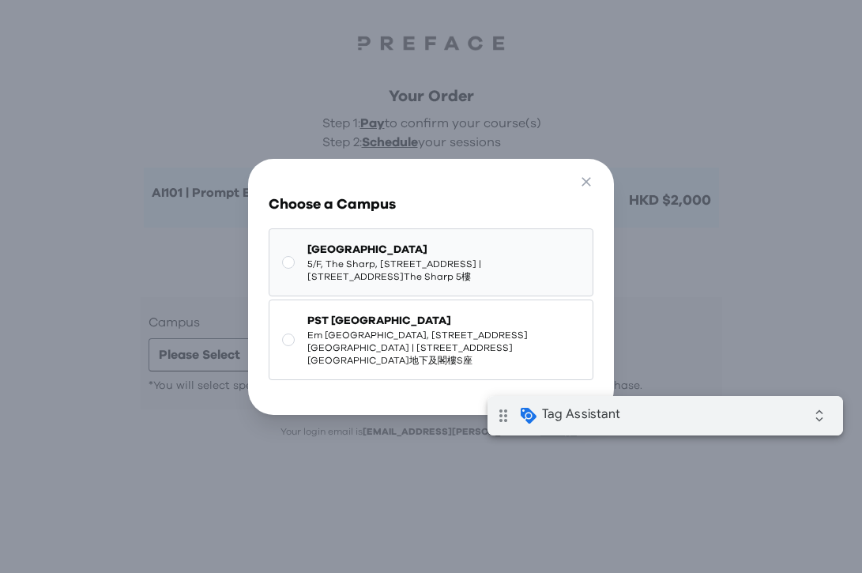
click at [428, 258] on span "[GEOGRAPHIC_DATA]" at bounding box center [443, 250] width 272 height 16
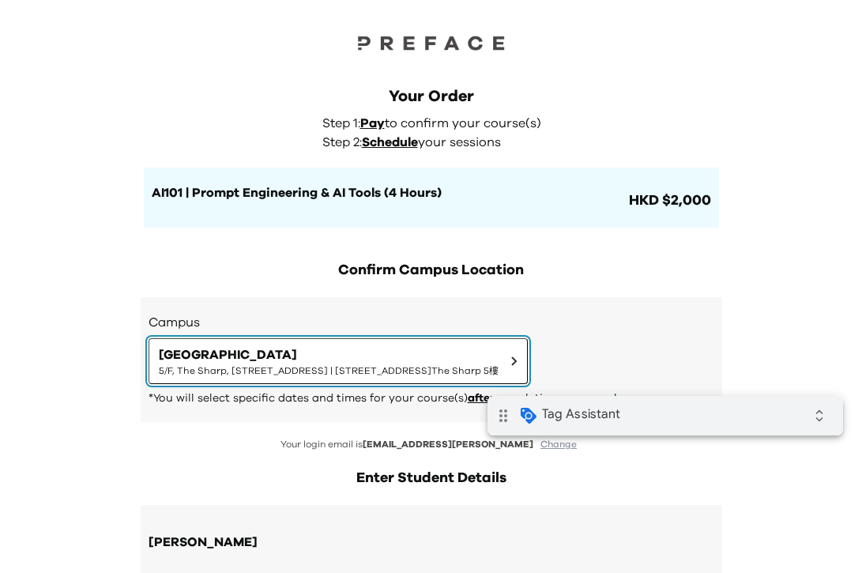
click at [398, 356] on span "[GEOGRAPHIC_DATA]" at bounding box center [329, 354] width 340 height 19
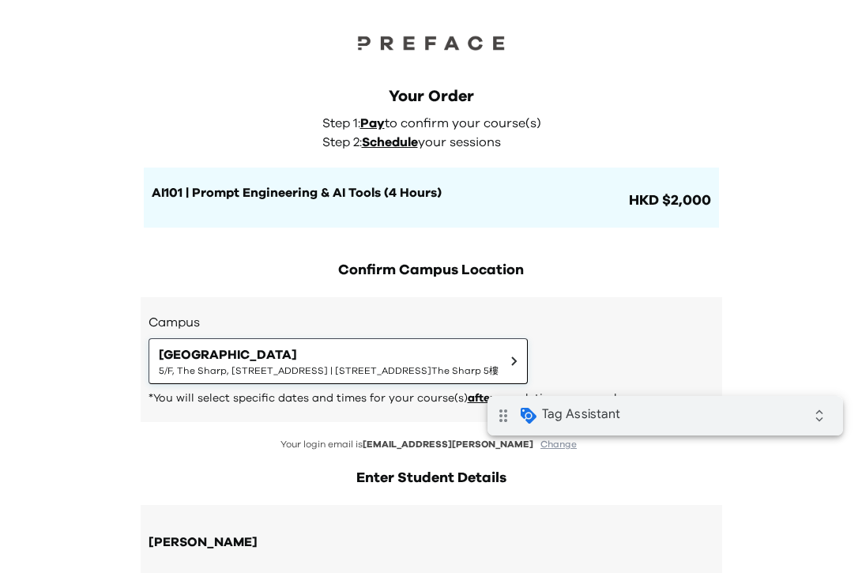
click at [398, 356] on span "Em [GEOGRAPHIC_DATA], [STREET_ADDRESS][GEOGRAPHIC_DATA] | [STREET_ADDRESS][GEOG…" at bounding box center [443, 345] width 258 height 36
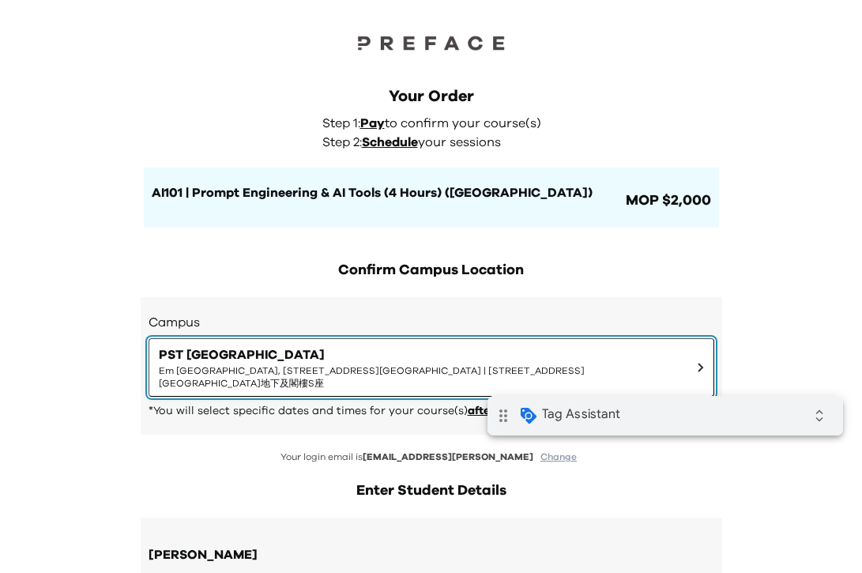
click at [495, 359] on span "PST [GEOGRAPHIC_DATA]" at bounding box center [422, 354] width 526 height 19
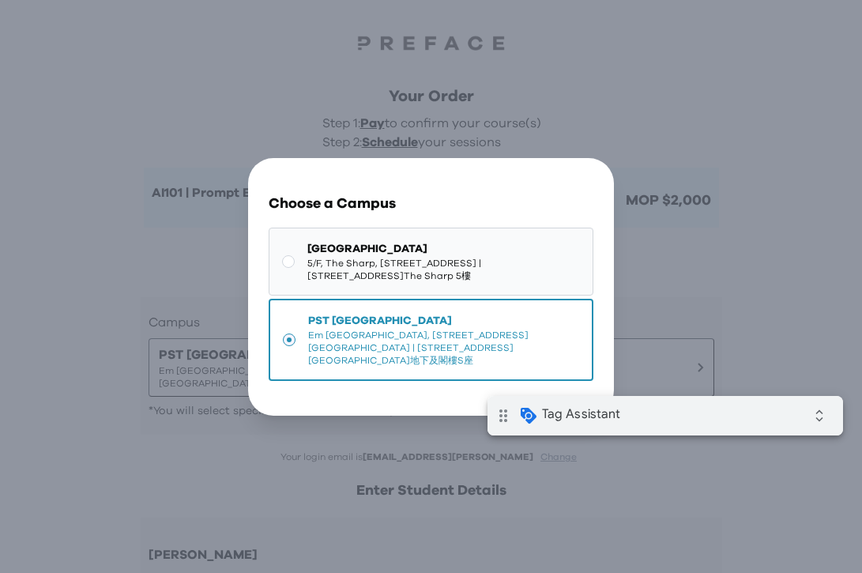
click at [415, 252] on span "[GEOGRAPHIC_DATA]" at bounding box center [443, 249] width 272 height 16
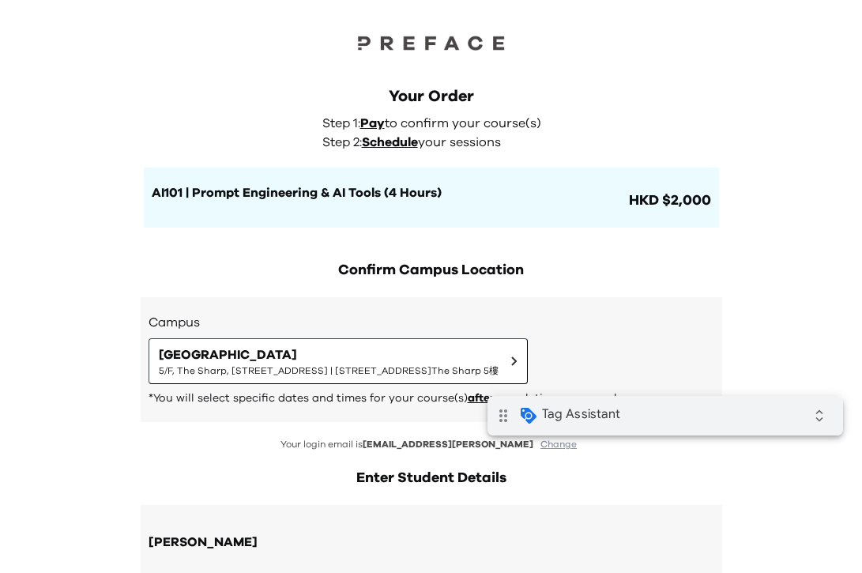
click at [658, 73] on div "Your Order Step 1: Pay to confirm your course(s) Step 2: Schedule your sessions…" at bounding box center [431, 141] width 607 height 174
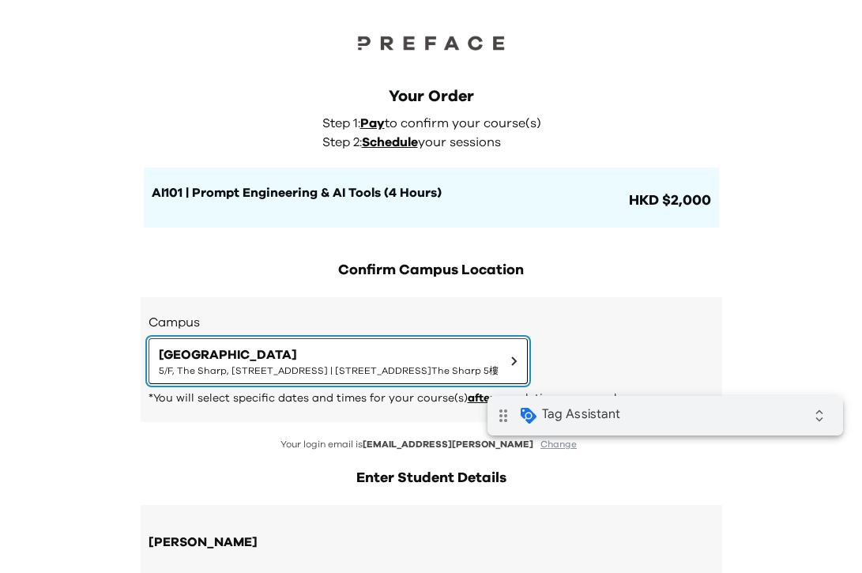
click at [499, 368] on span "5/F, The Sharp, [STREET_ADDRESS] | [STREET_ADDRESS]The Sharp 5樓" at bounding box center [329, 370] width 340 height 13
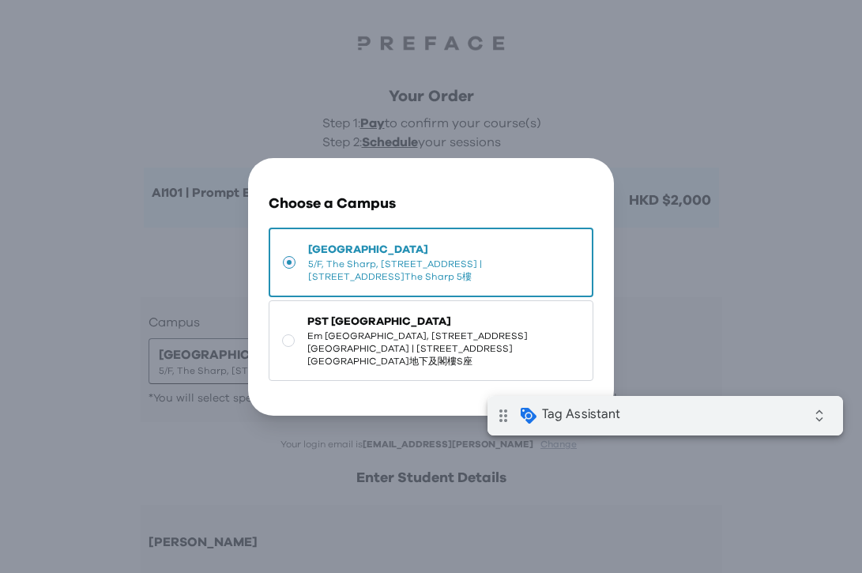
click at [522, 265] on span "5/F, The Sharp, [STREET_ADDRESS] | [STREET_ADDRESS]The Sharp 5樓" at bounding box center [443, 270] width 270 height 25
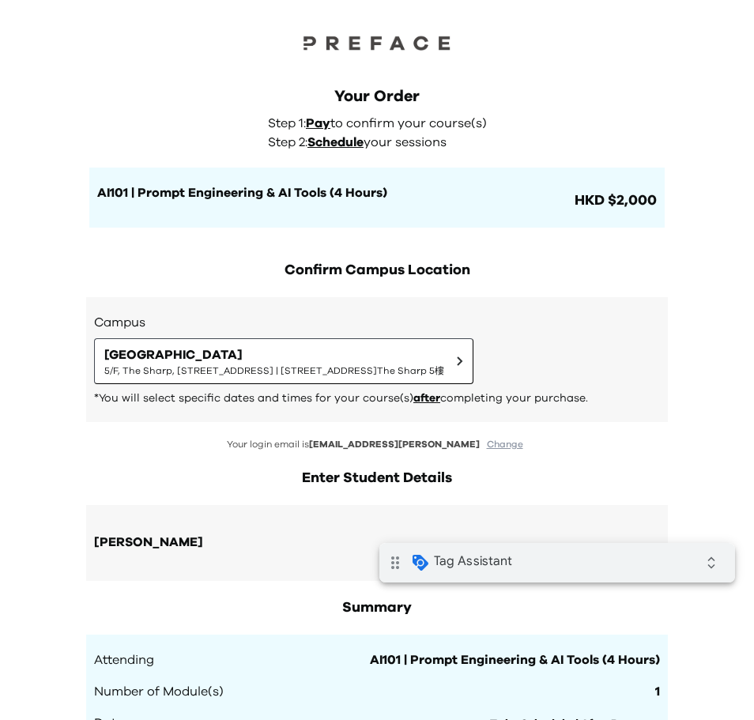
click at [604, 115] on div "Your Order Step 1: Pay to confirm your course(s) Step 2: Schedule your sessions…" at bounding box center [376, 156] width 575 height 142
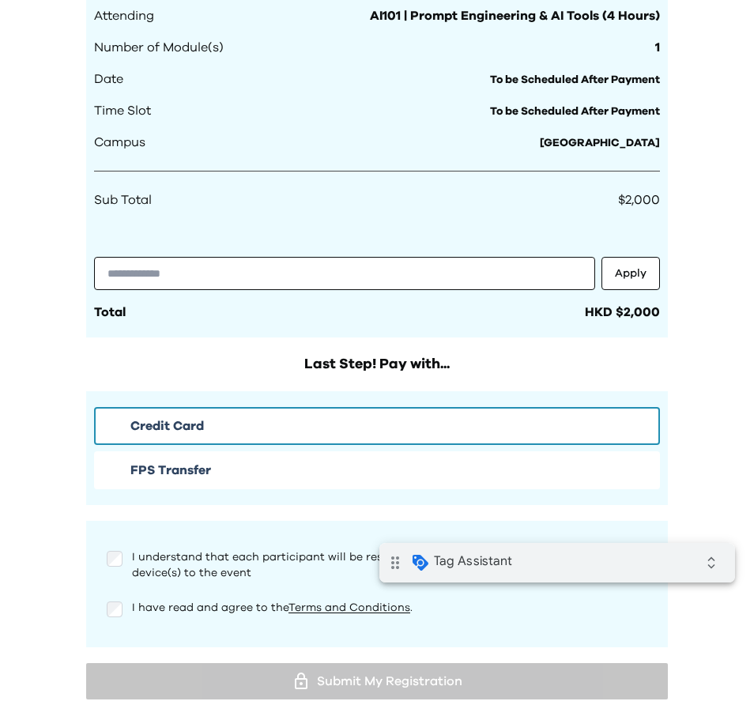
scroll to position [713, 0]
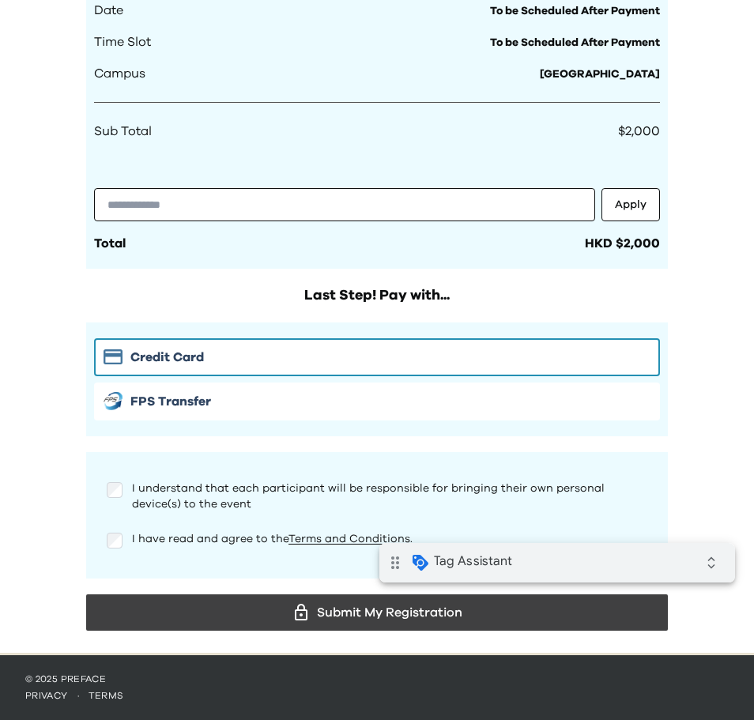
click at [526, 572] on button "Submit My Registration" at bounding box center [377, 612] width 582 height 36
